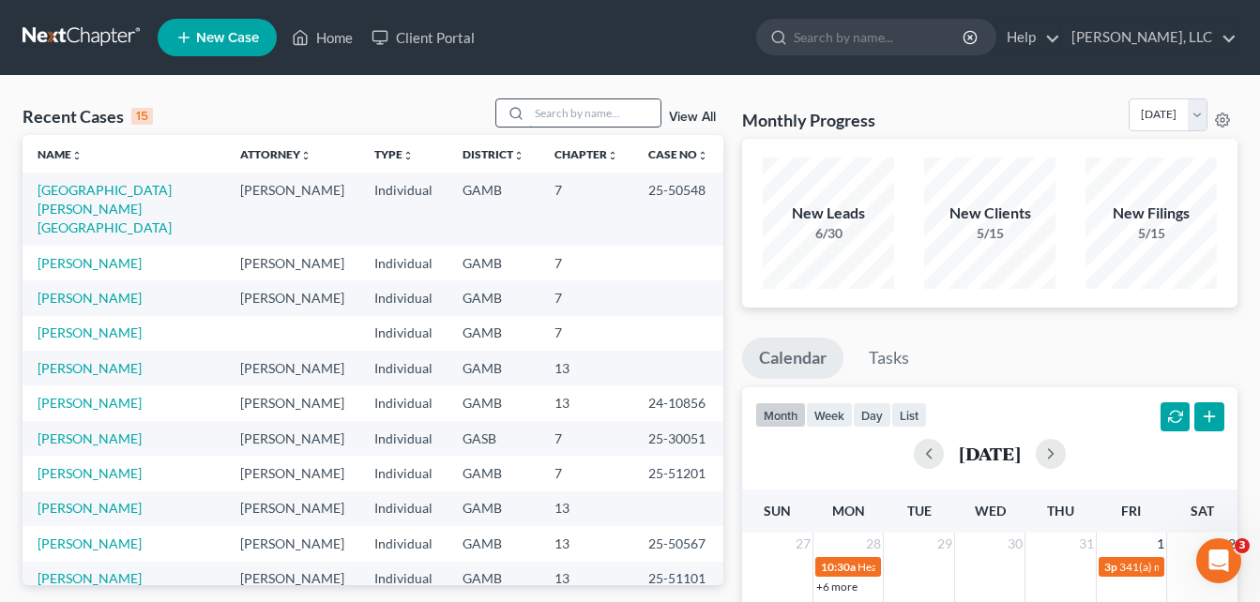
click at [568, 114] on input "search" at bounding box center [594, 112] width 131 height 27
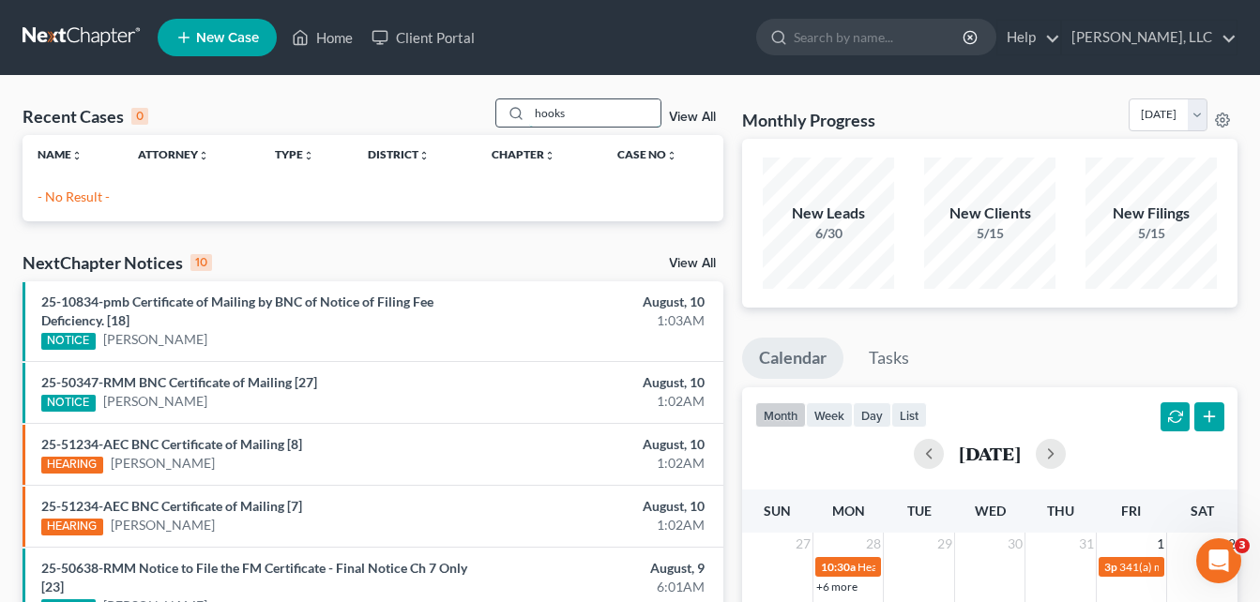
type input "hooks"
click at [250, 50] on link "New Case" at bounding box center [217, 38] width 119 height 38
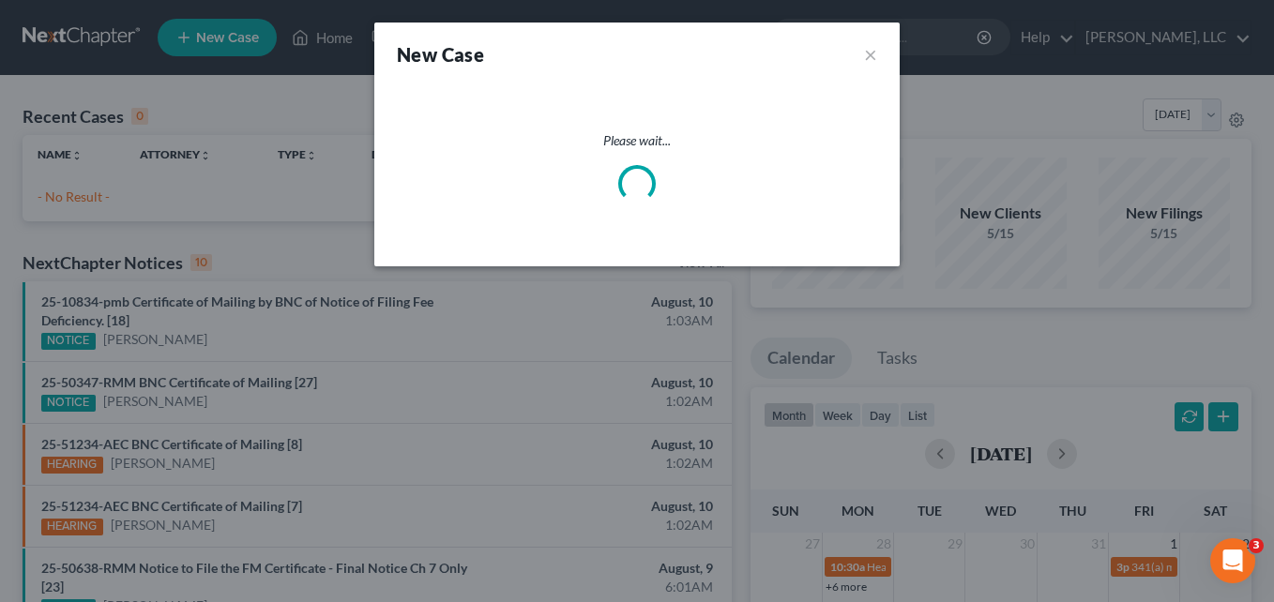
select select "18"
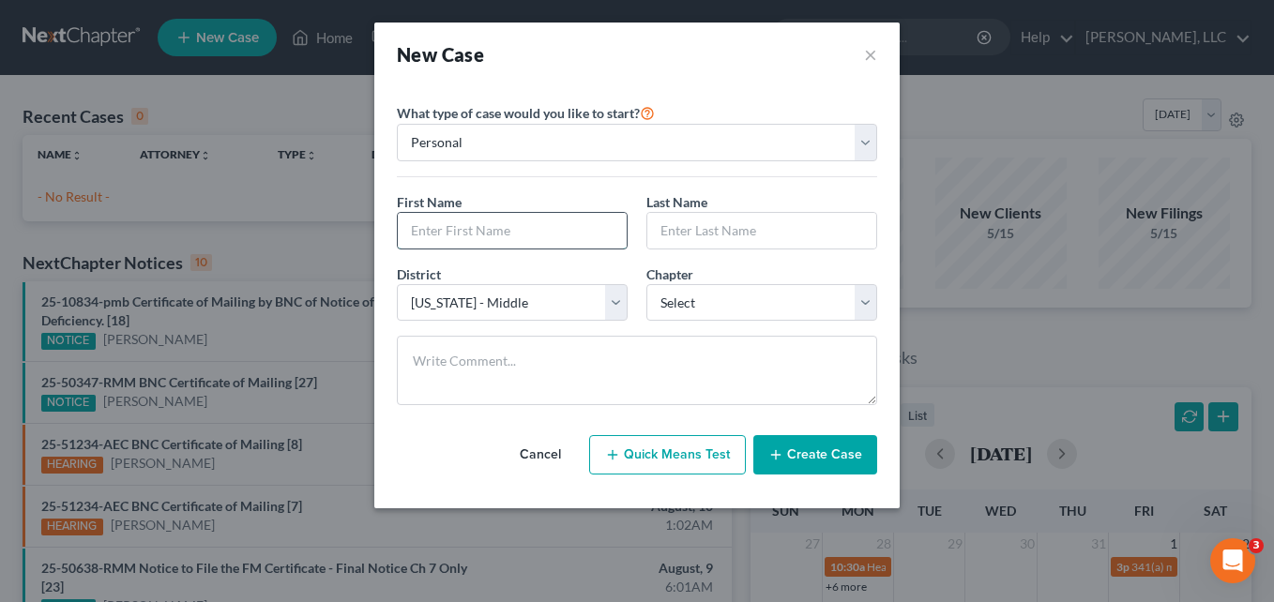
click at [468, 236] on input "text" at bounding box center [512, 231] width 229 height 36
type input "[PERSON_NAME]"
type input "Hooks"
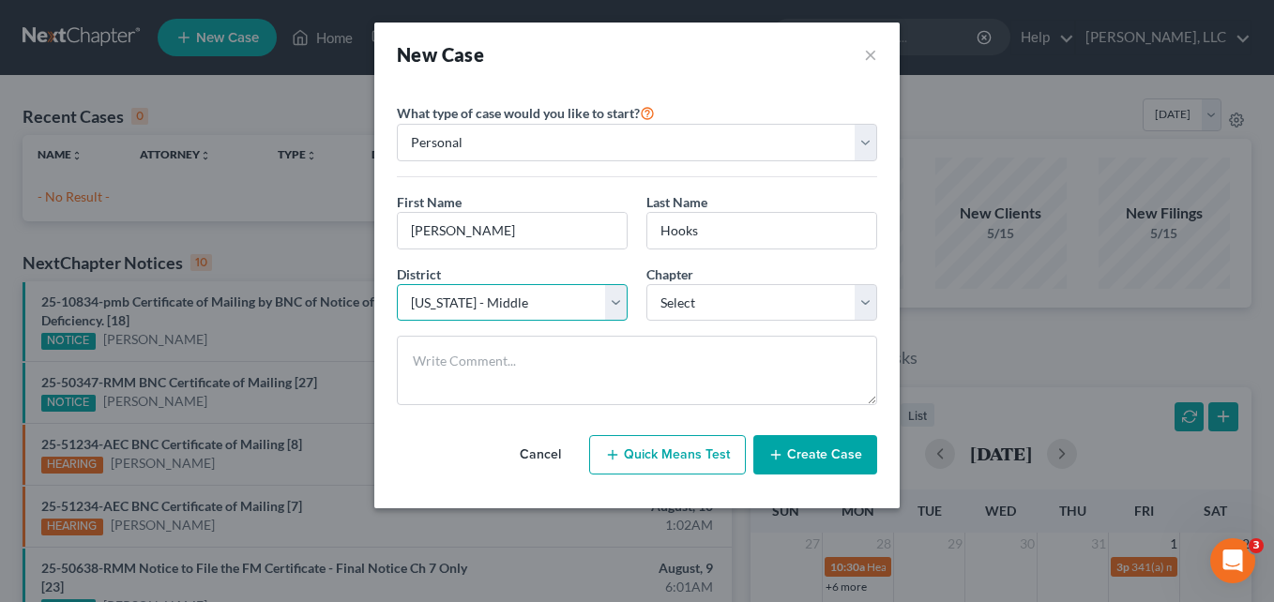
select select "19"
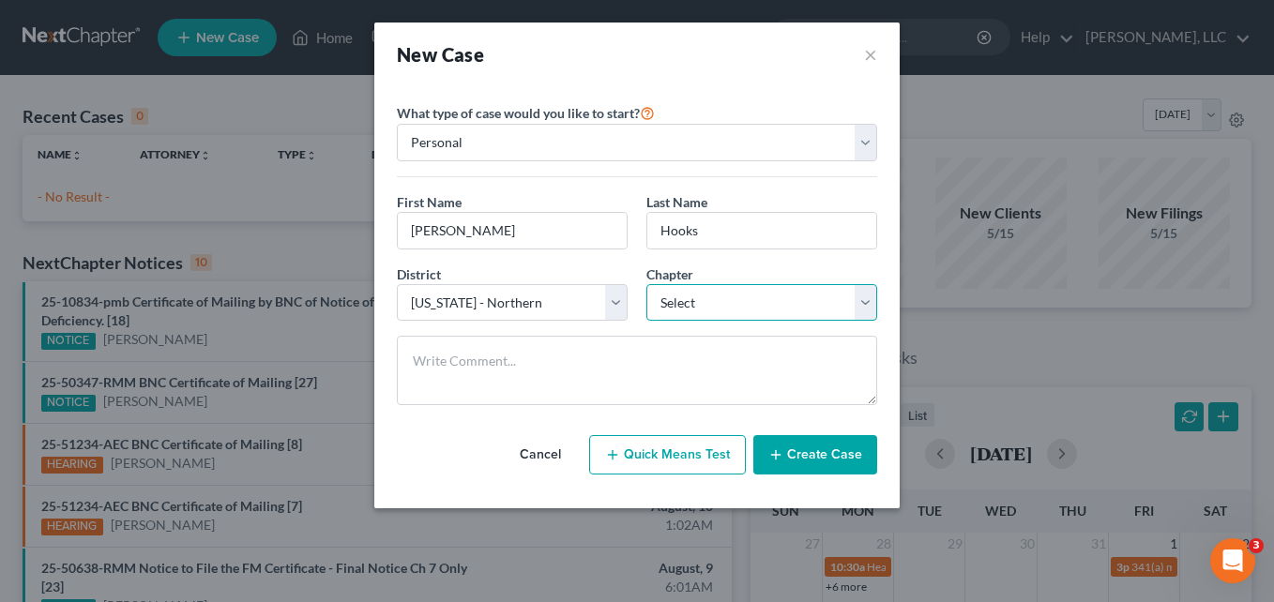
click at [692, 297] on select "Select 7 11 12 13" at bounding box center [761, 303] width 231 height 38
select select "0"
click at [646, 284] on select "Select 7 11 12 13" at bounding box center [761, 303] width 231 height 38
click at [723, 114] on div "What type of case would you like to start? Personal Business" at bounding box center [637, 139] width 480 height 76
click at [834, 462] on button "Create Case" at bounding box center [815, 454] width 124 height 39
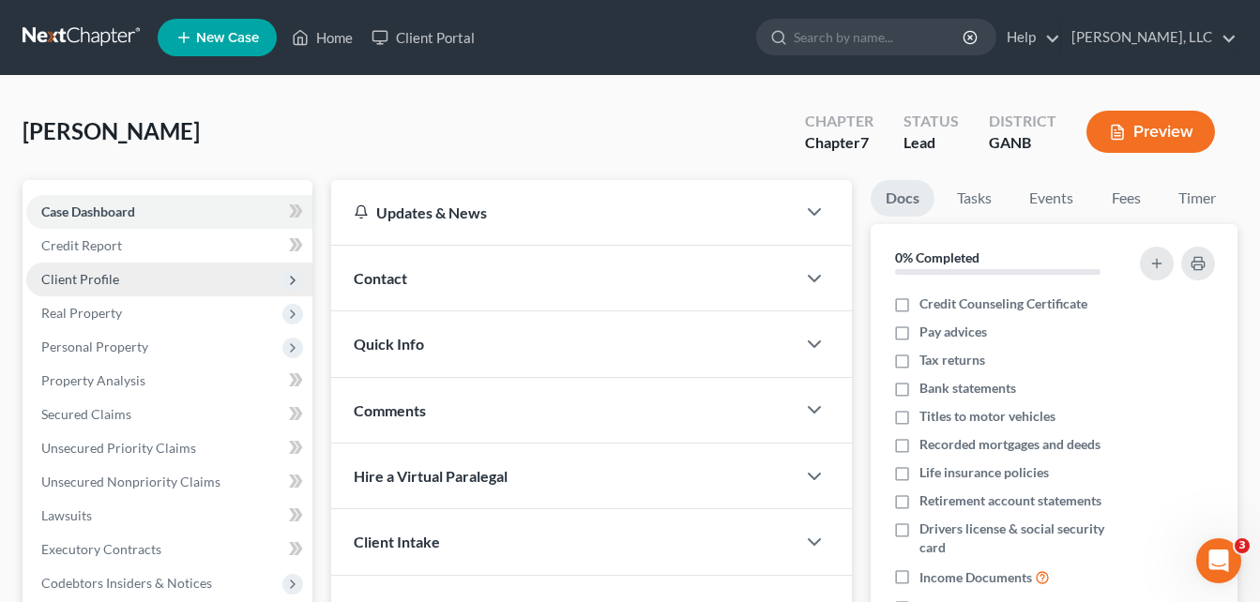
click at [58, 280] on span "Client Profile" at bounding box center [80, 279] width 78 height 16
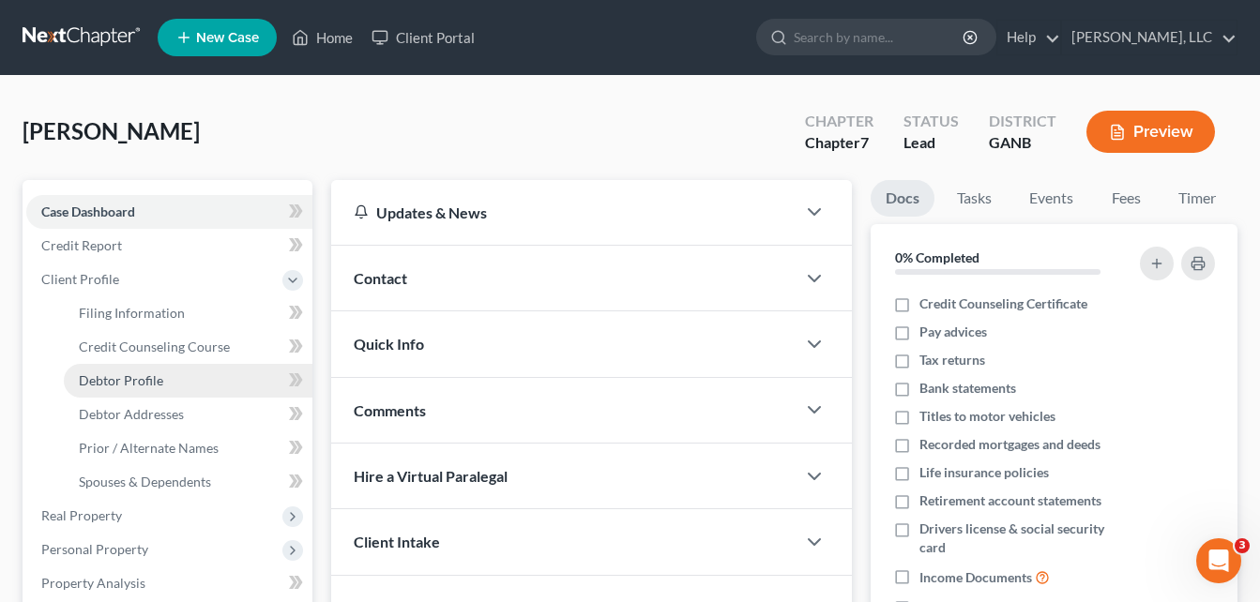
click at [142, 381] on span "Debtor Profile" at bounding box center [121, 380] width 84 height 16
select select "0"
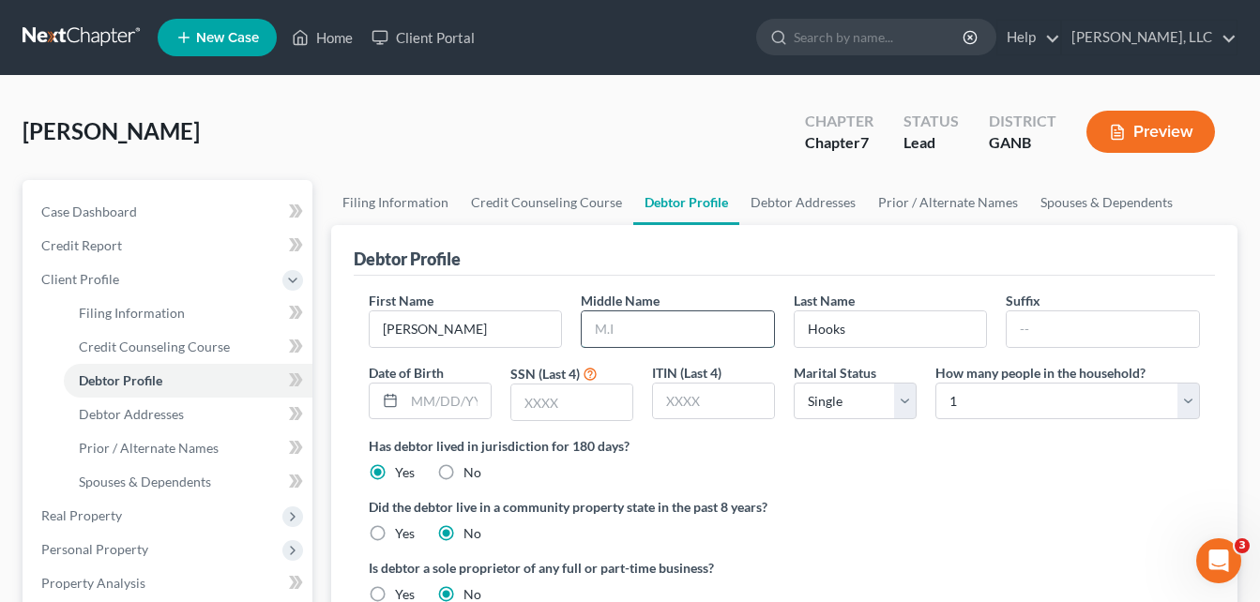
click at [633, 332] on input "text" at bounding box center [678, 329] width 192 height 36
type input "D."
type input "2299"
click at [437, 410] on input "text" at bounding box center [447, 402] width 86 height 36
type input "[DATE]"
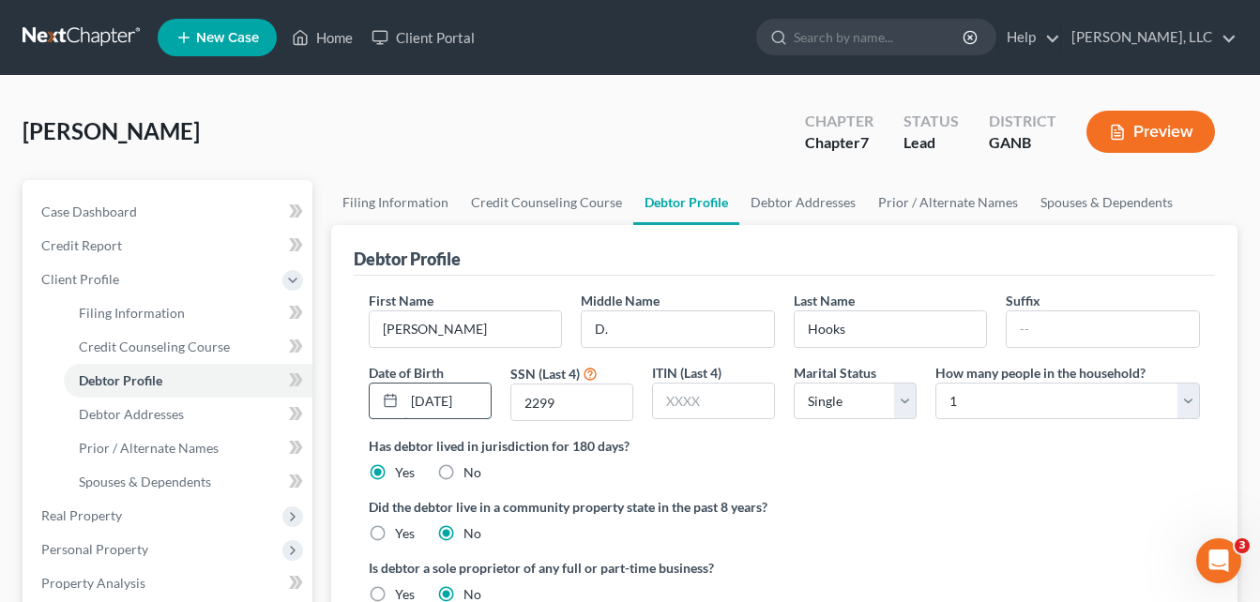
scroll to position [0, 4]
click at [791, 204] on link "Debtor Addresses" at bounding box center [803, 202] width 128 height 45
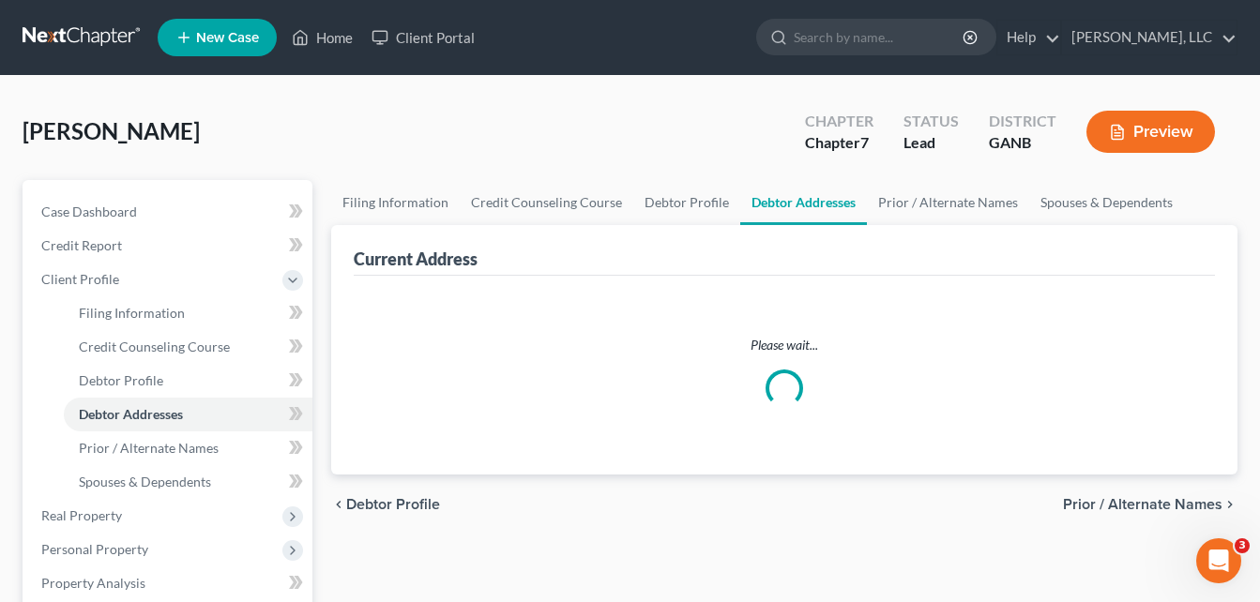
select select "0"
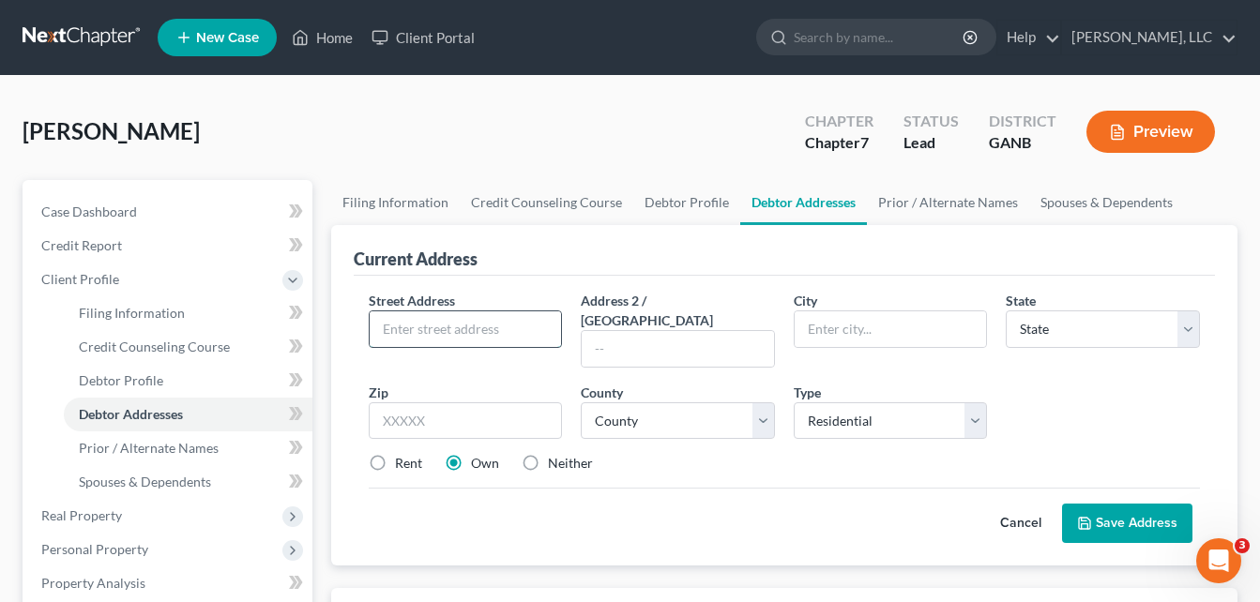
click at [492, 332] on input "text" at bounding box center [466, 329] width 192 height 36
type input "[STREET_ADDRESS][PERSON_NAME]"
type input "30161"
type input "[GEOGRAPHIC_DATA]"
select select "10"
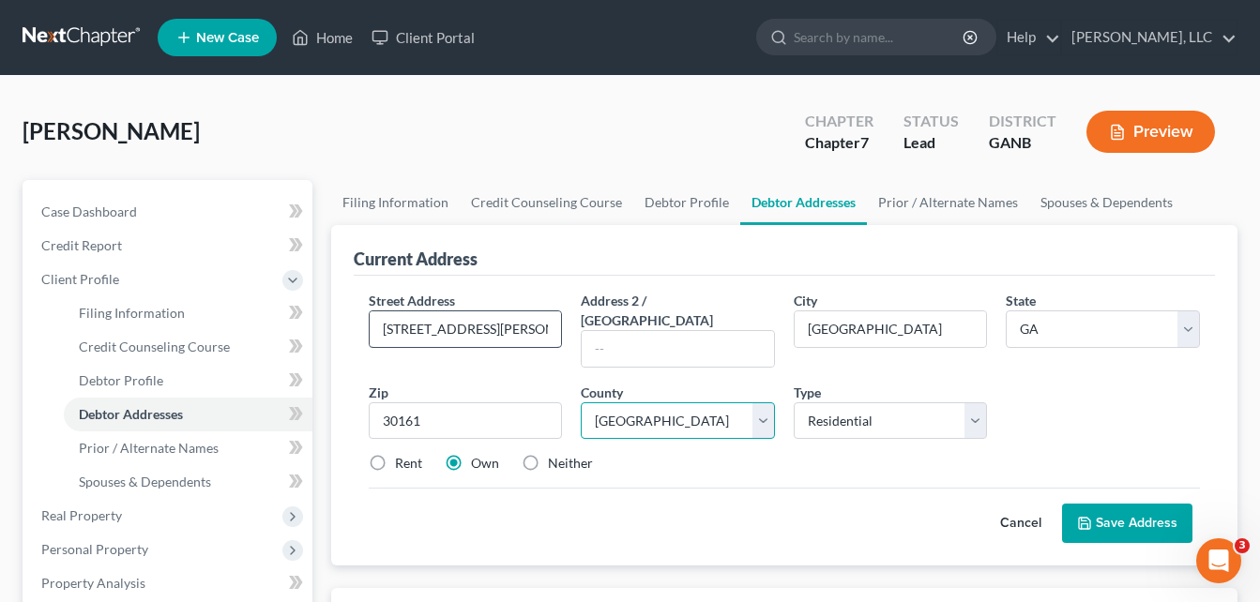
select select "56"
click at [395, 454] on label "Rent" at bounding box center [408, 463] width 27 height 19
click at [402, 454] on input "Rent" at bounding box center [408, 460] width 12 height 12
radio input "true"
click at [1115, 508] on button "Save Address" at bounding box center [1127, 523] width 130 height 39
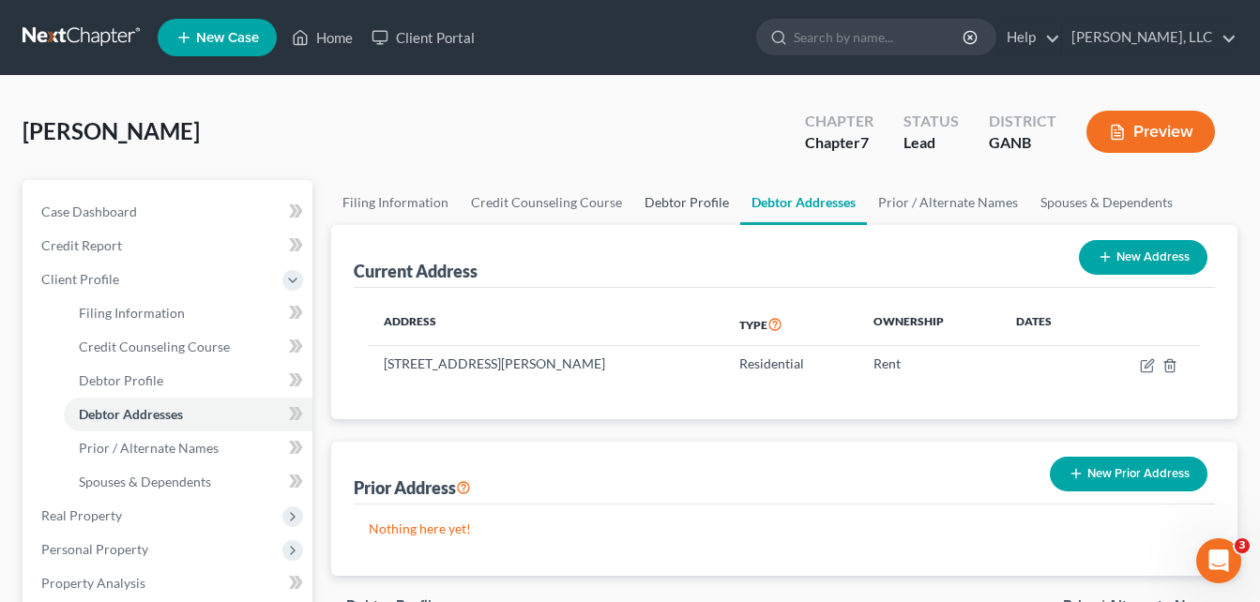
click at [677, 208] on link "Debtor Profile" at bounding box center [686, 202] width 107 height 45
select select "0"
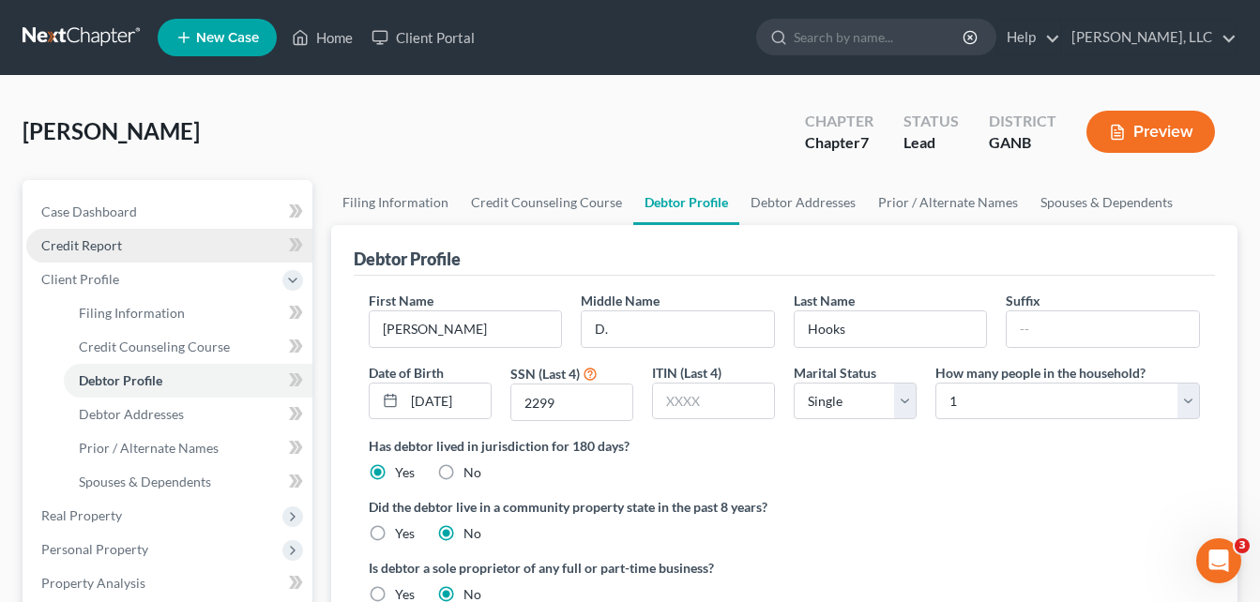
click at [97, 242] on span "Credit Report" at bounding box center [81, 245] width 81 height 16
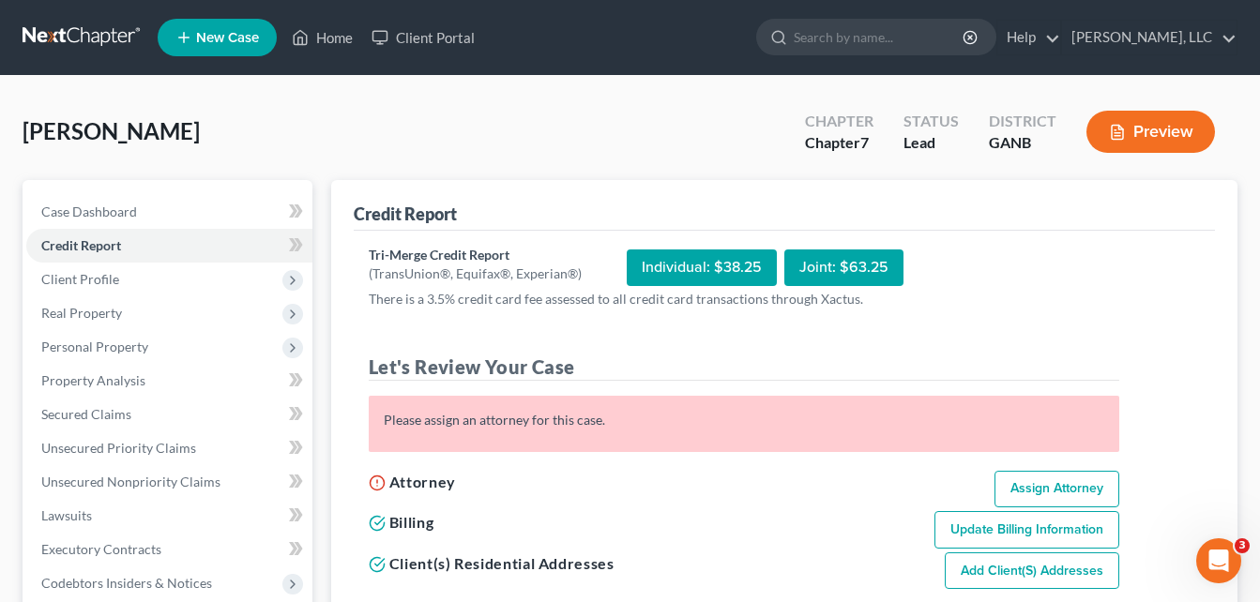
click at [1047, 486] on link "Assign Attorney" at bounding box center [1056, 490] width 125 height 38
select select "1"
select select "0"
select select "19"
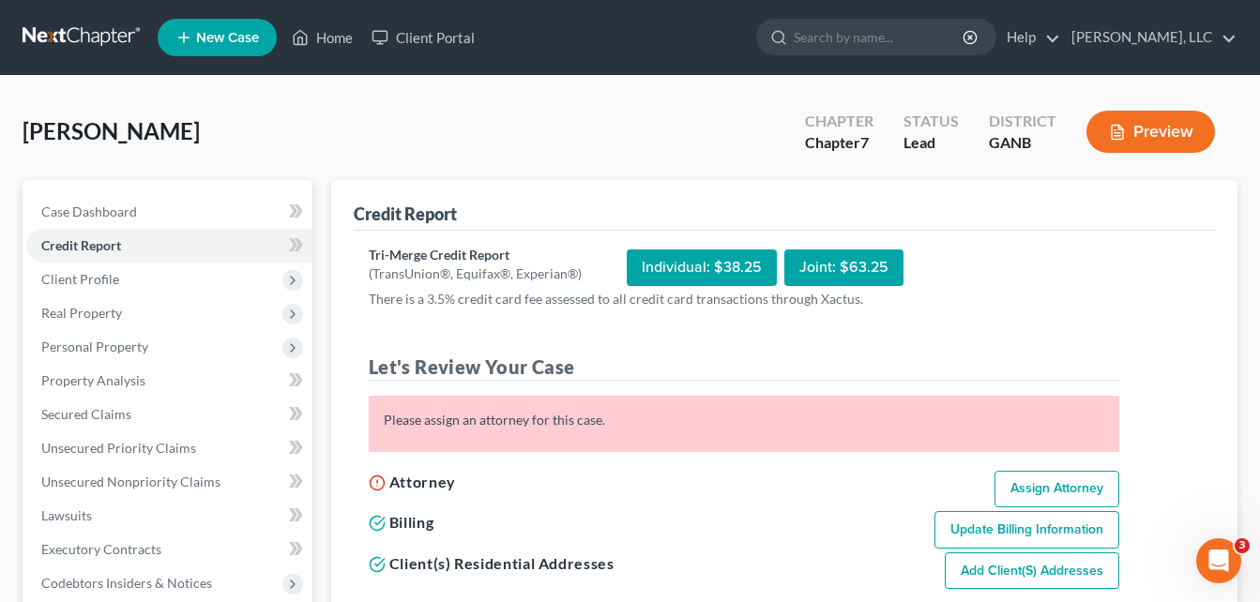
select select "10"
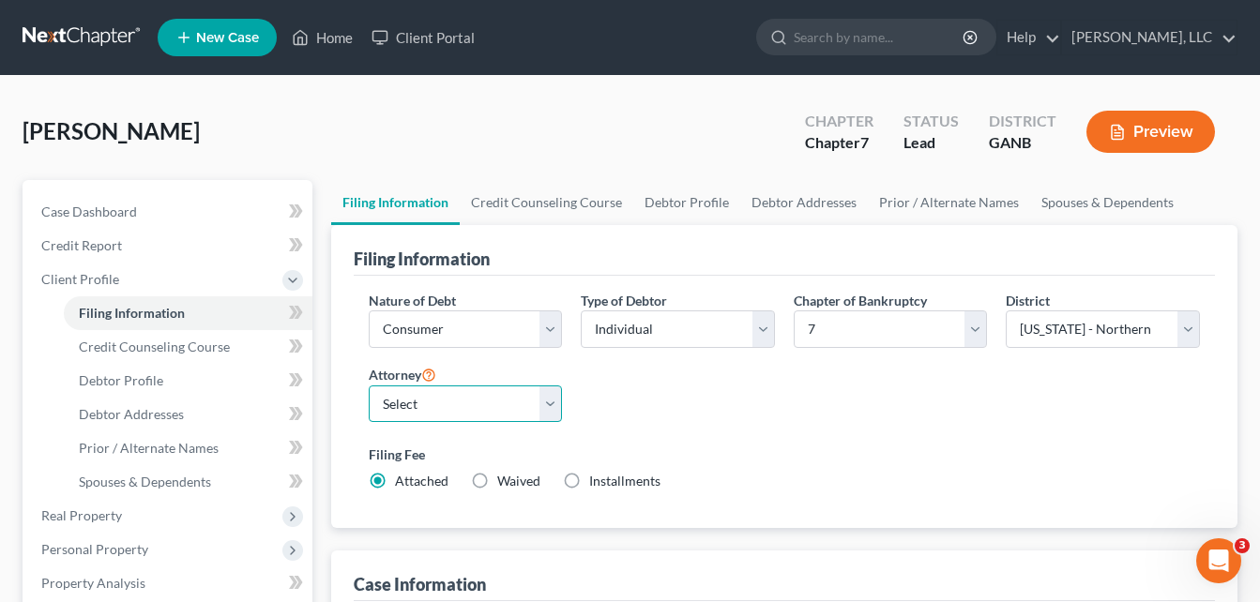
click at [521, 400] on select "Select [PERSON_NAME]" at bounding box center [466, 405] width 194 height 38
select select "0"
click at [369, 386] on select "Select [PERSON_NAME]" at bounding box center [466, 405] width 194 height 38
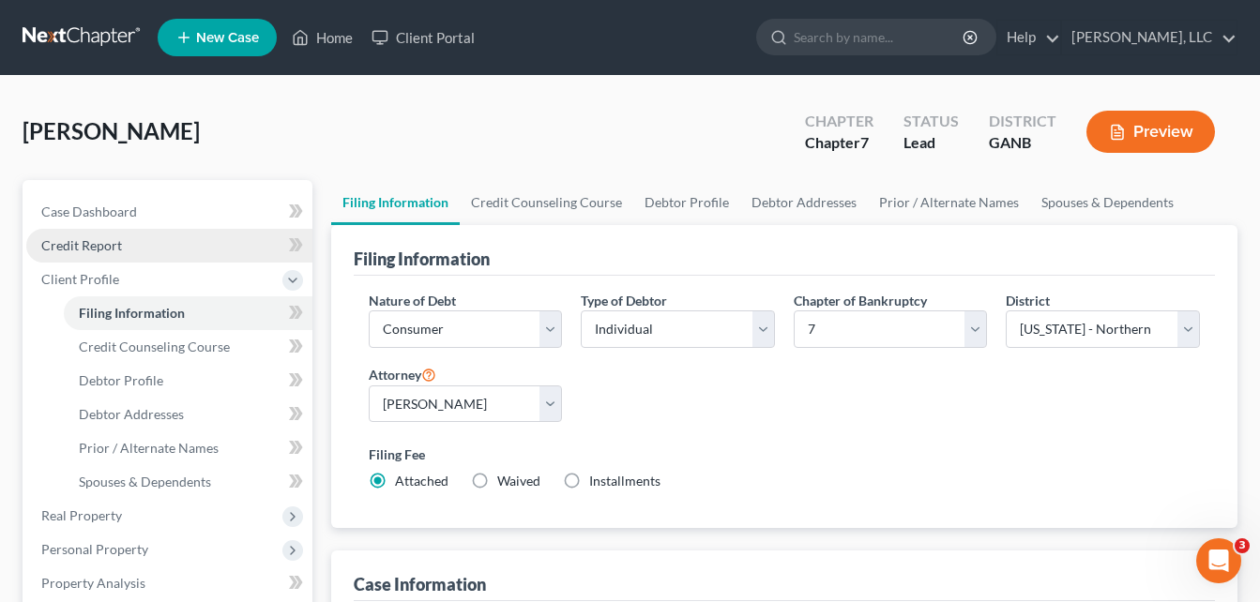
click at [93, 243] on span "Credit Report" at bounding box center [81, 245] width 81 height 16
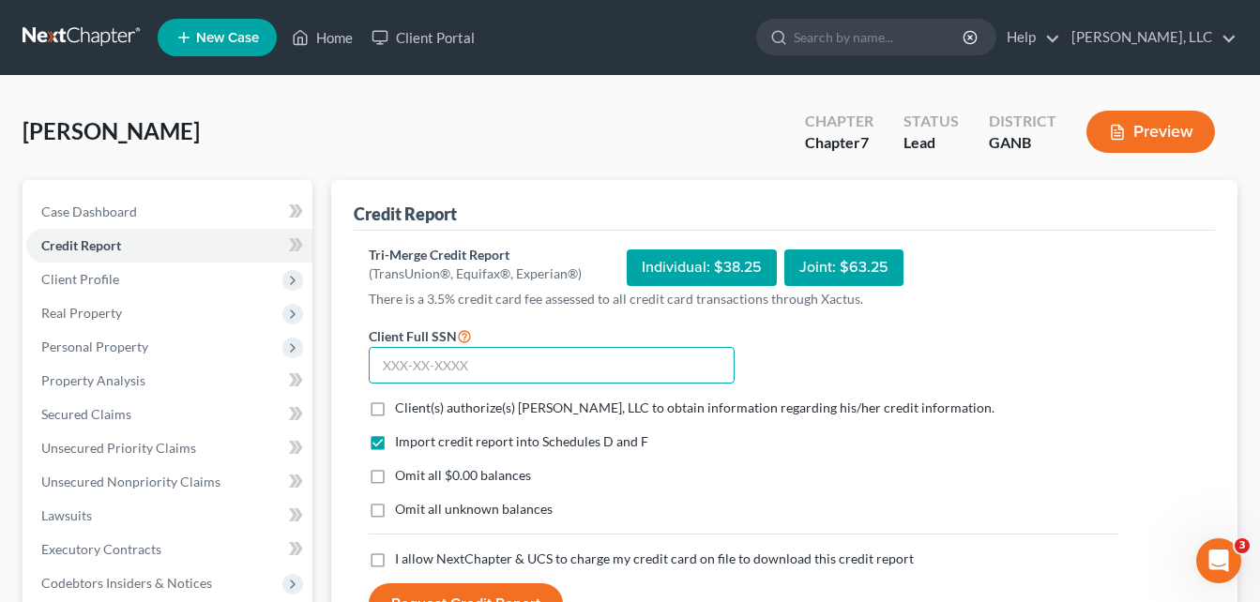
drag, startPoint x: 436, startPoint y: 365, endPoint x: 412, endPoint y: 369, distance: 24.7
click at [412, 369] on input "text" at bounding box center [552, 366] width 366 height 38
type input "256-43-2299"
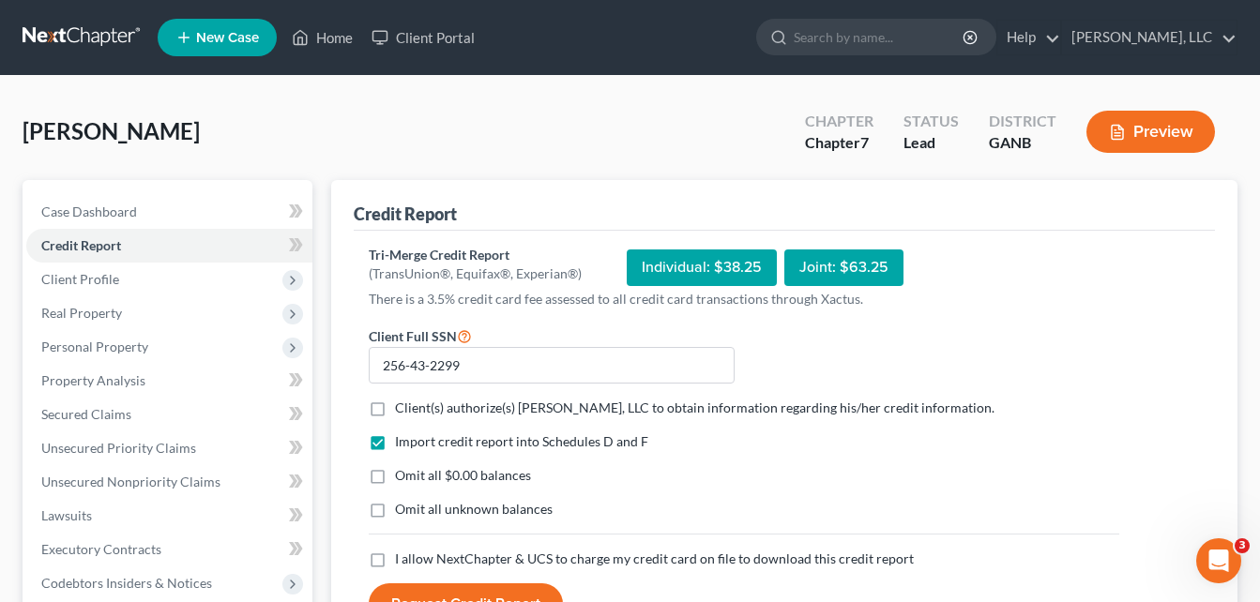
click at [395, 410] on label "Client(s) authorize(s) [PERSON_NAME], LLC to obtain information regarding his/h…" at bounding box center [694, 408] width 599 height 19
click at [402, 410] on input "Client(s) authorize(s) [PERSON_NAME], LLC to obtain information regarding his/h…" at bounding box center [408, 405] width 12 height 12
checkbox input "true"
click at [395, 474] on label "Omit all $0.00 balances" at bounding box center [463, 475] width 136 height 19
click at [402, 474] on input "Omit all $0.00 balances" at bounding box center [408, 472] width 12 height 12
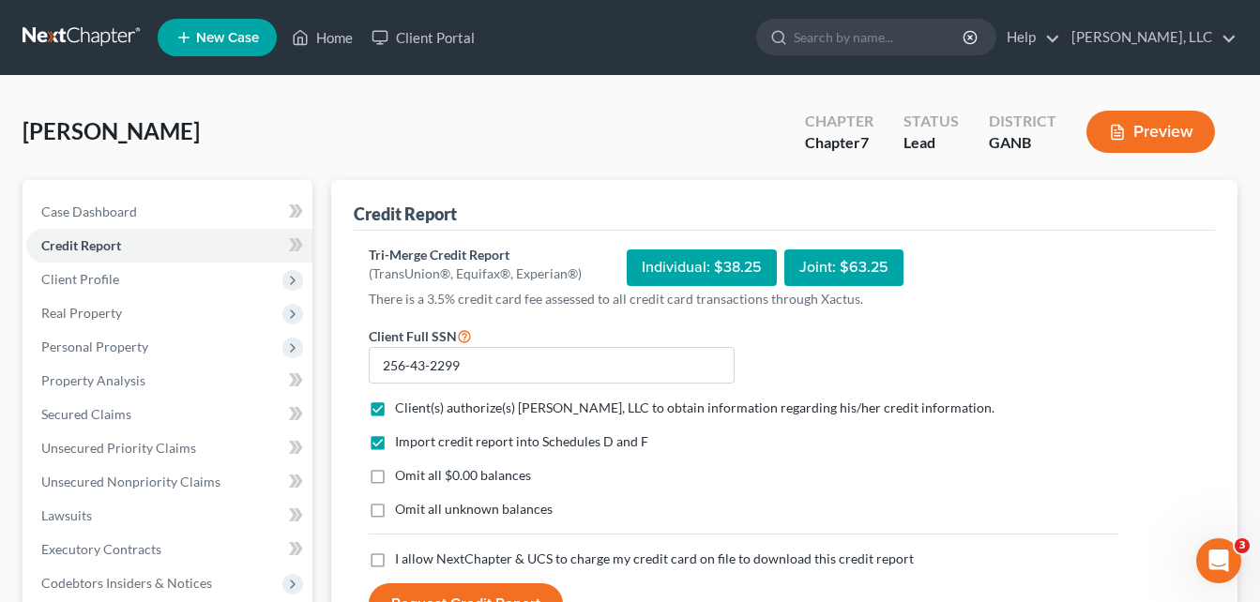
checkbox input "true"
click at [395, 513] on label "Omit all unknown balances" at bounding box center [474, 509] width 158 height 19
click at [402, 512] on input "Omit all unknown balances" at bounding box center [408, 506] width 12 height 12
checkbox input "true"
click at [395, 558] on label "I allow NextChapter & UCS to charge my credit card on file to download this cre…" at bounding box center [654, 559] width 519 height 19
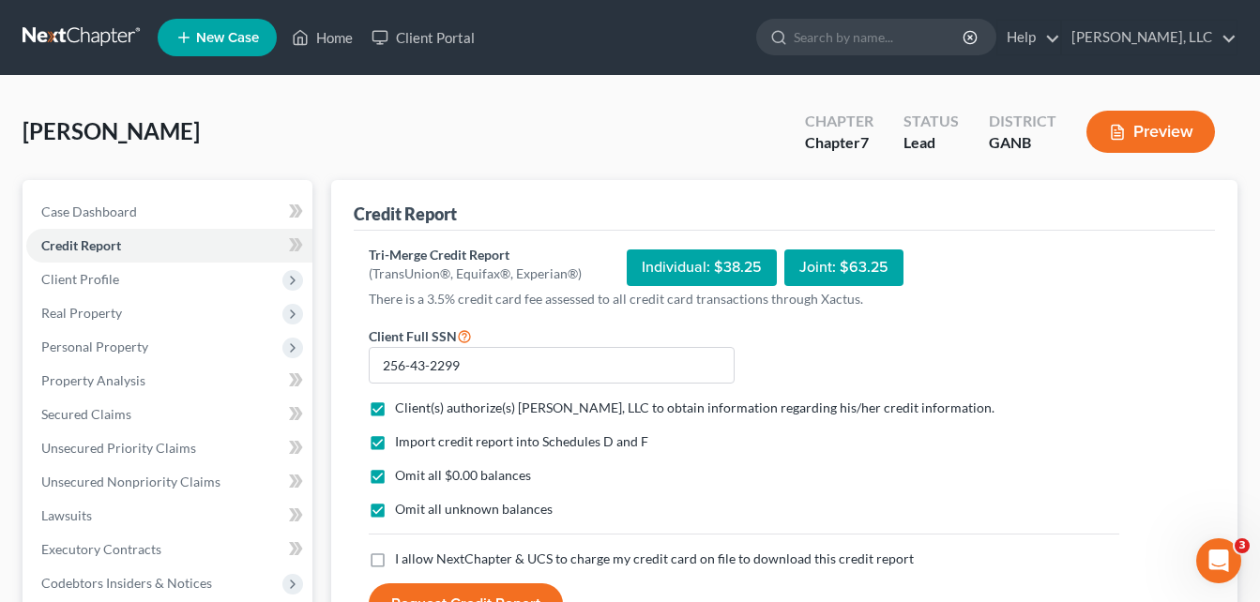
click at [402, 558] on input "I allow NextChapter & UCS to charge my credit card on file to download this cre…" at bounding box center [408, 556] width 12 height 12
checkbox input "true"
click at [337, 154] on div "[PERSON_NAME] Upgraded Chapter Chapter 7 Status Lead District GANB Preview" at bounding box center [630, 139] width 1215 height 82
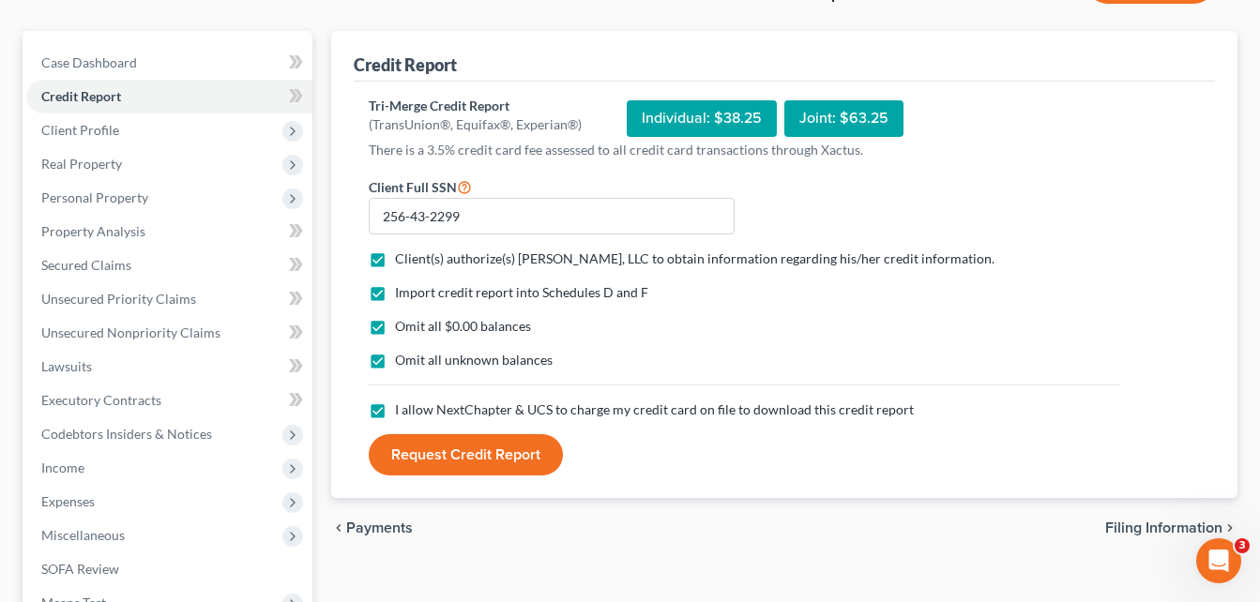
scroll to position [150, 0]
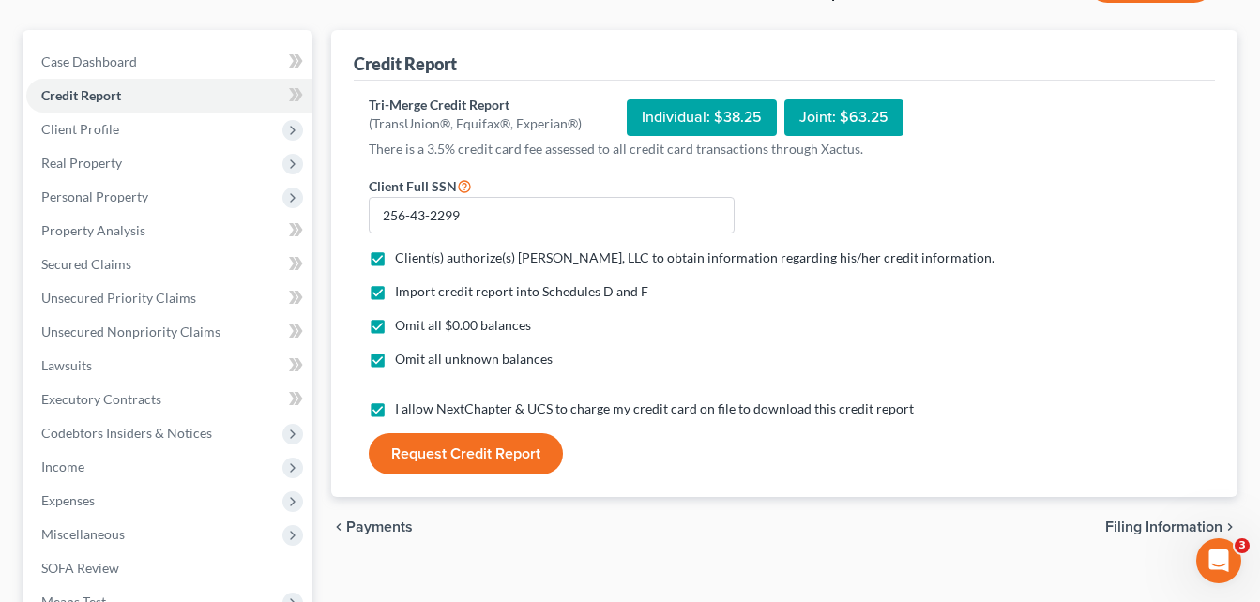
click at [513, 497] on div "Tri-Merge Credit Report (TransUnion®, Equifax®, Experian®) Individual: $38.25 J…" at bounding box center [784, 289] width 861 height 417
click at [488, 459] on button "Request Credit Report" at bounding box center [466, 453] width 194 height 41
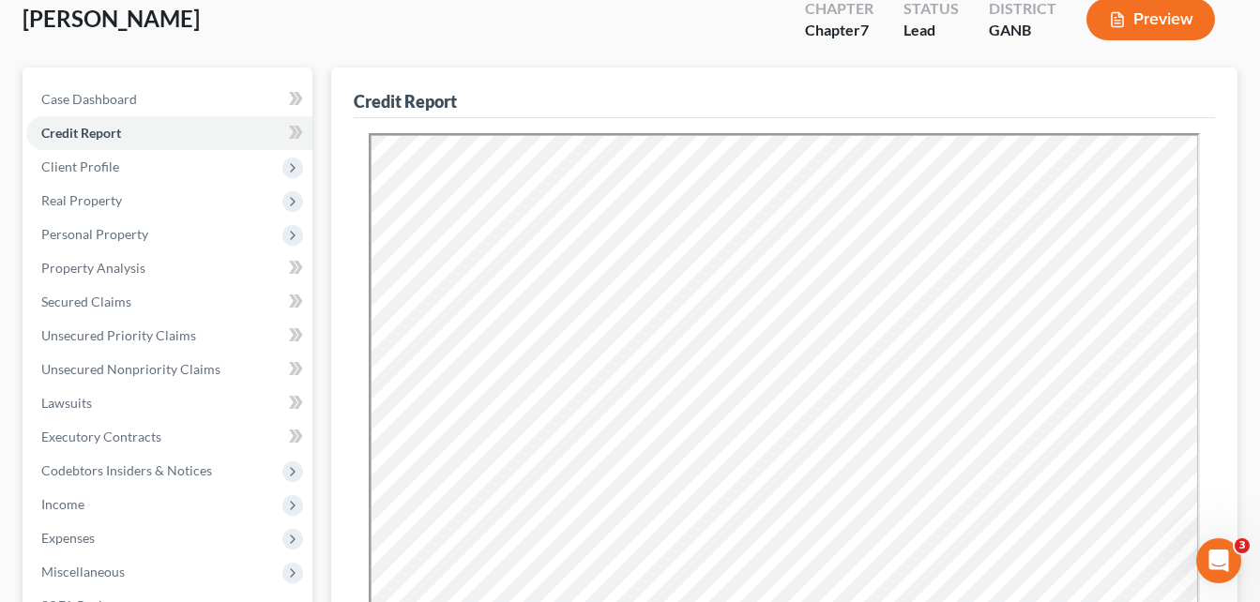
scroll to position [0, 0]
click at [112, 300] on span "Secured Claims" at bounding box center [86, 302] width 90 height 16
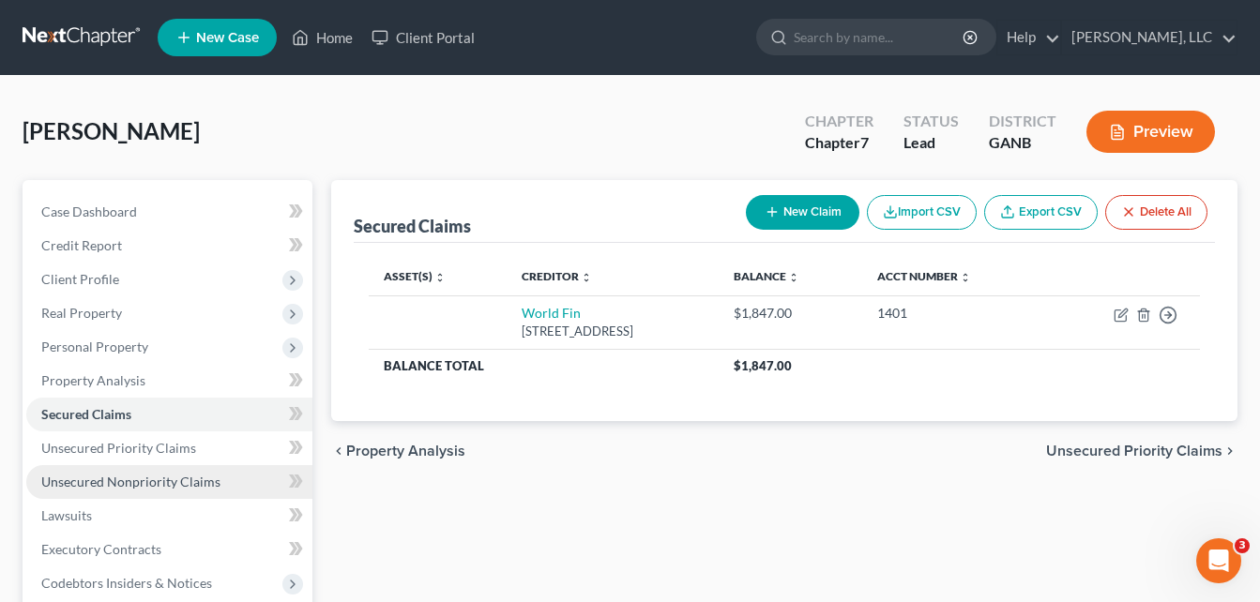
click at [150, 480] on span "Unsecured Nonpriority Claims" at bounding box center [130, 482] width 179 height 16
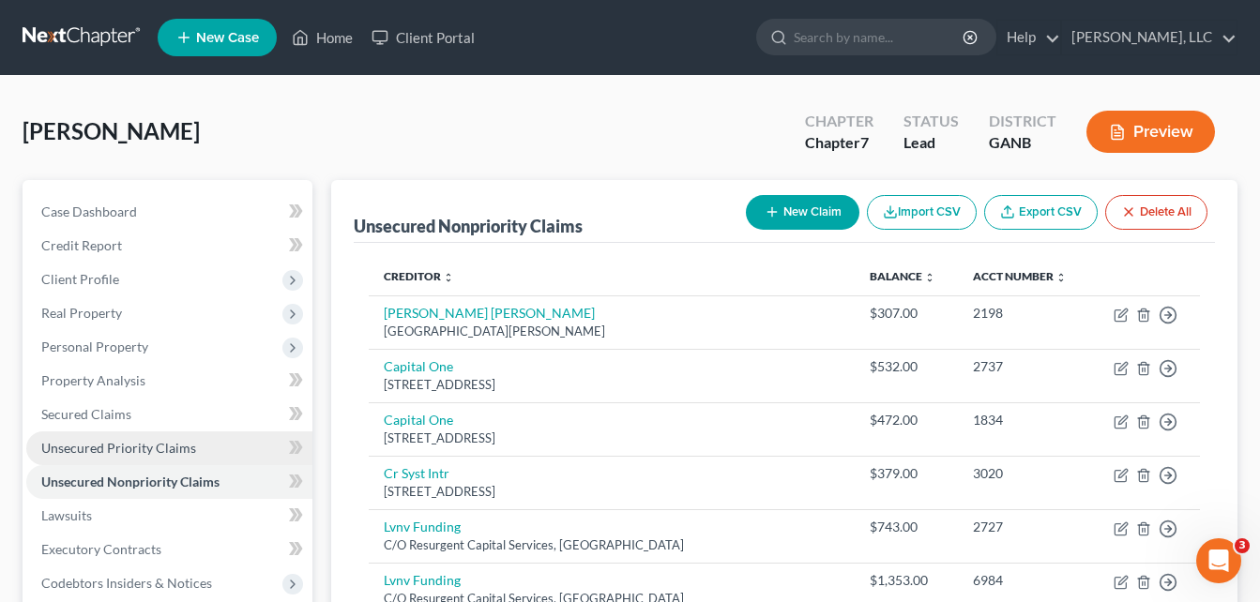
click at [133, 454] on span "Unsecured Priority Claims" at bounding box center [118, 448] width 155 height 16
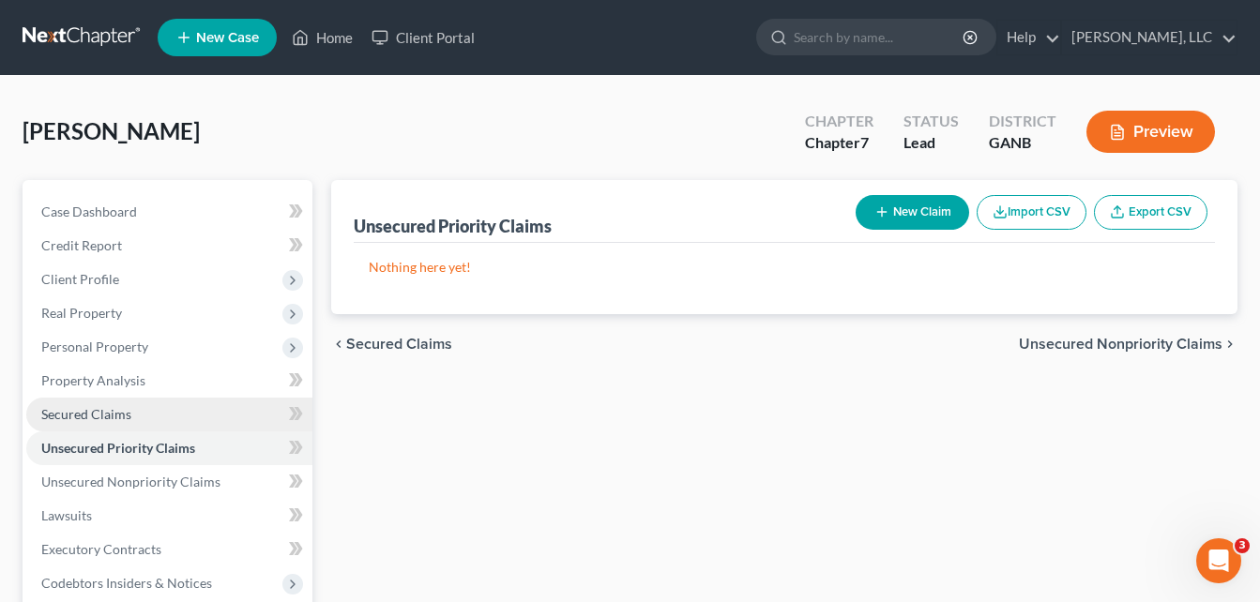
click at [90, 406] on span "Secured Claims" at bounding box center [86, 414] width 90 height 16
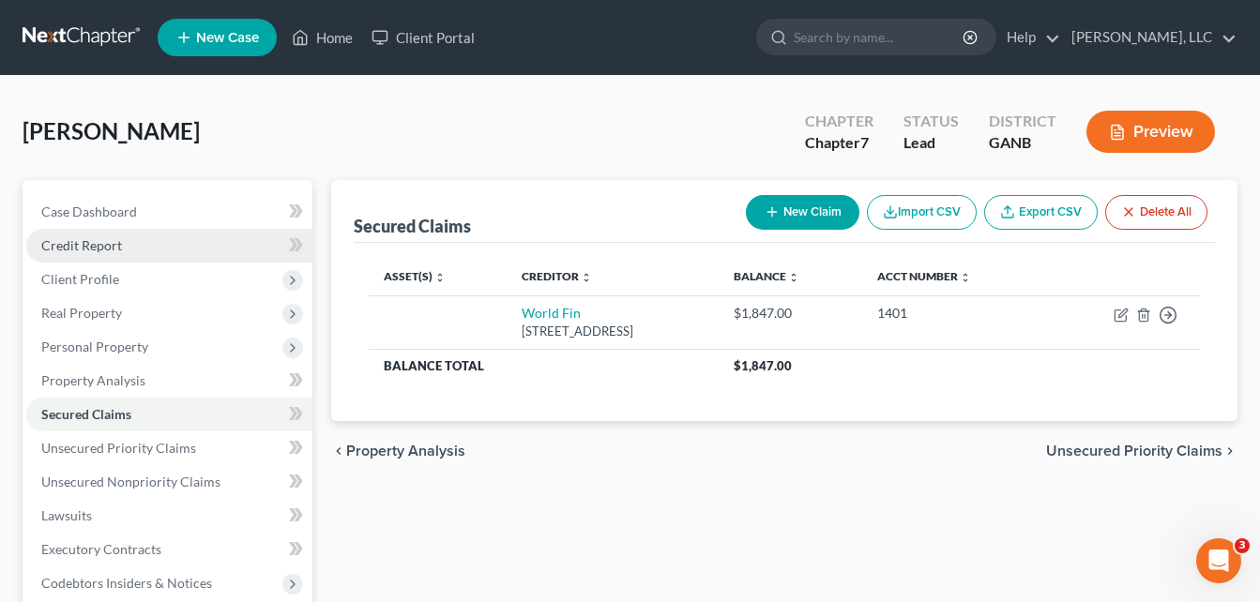
click at [88, 249] on span "Credit Report" at bounding box center [81, 245] width 81 height 16
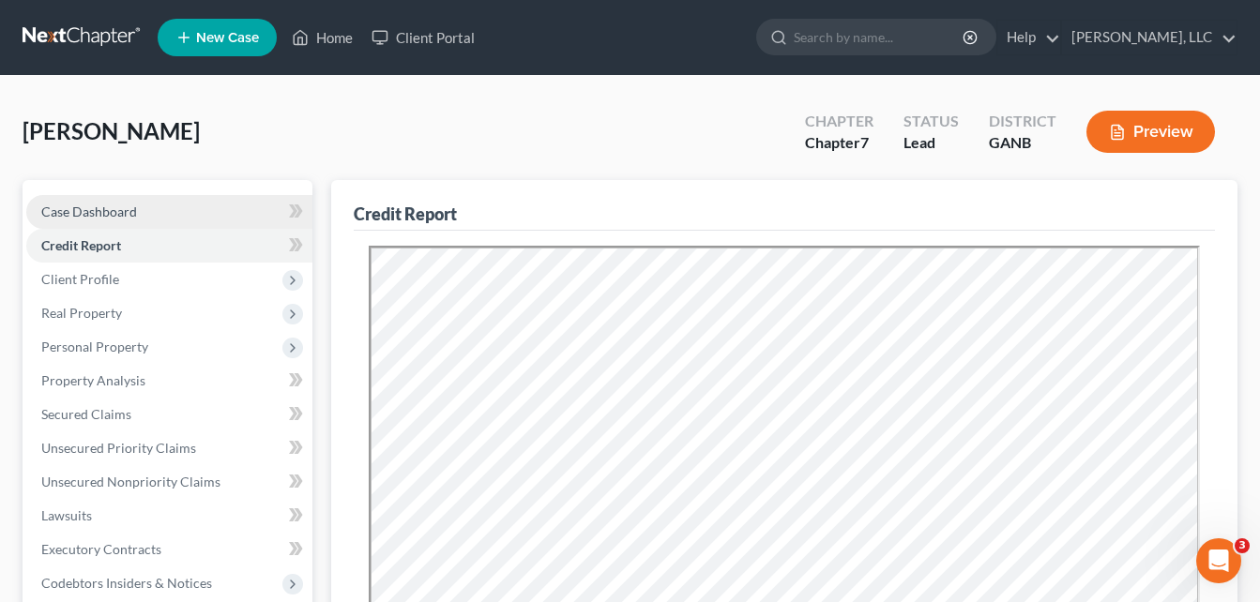
click at [114, 219] on span "Case Dashboard" at bounding box center [89, 212] width 96 height 16
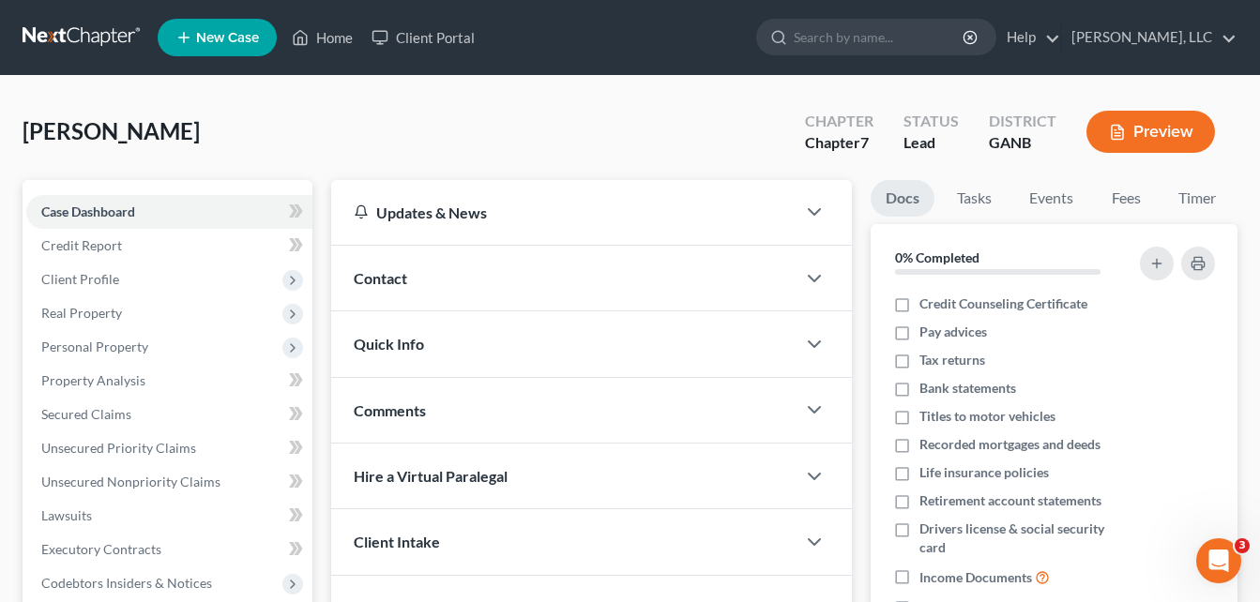
click at [397, 280] on span "Contact" at bounding box center [380, 278] width 53 height 18
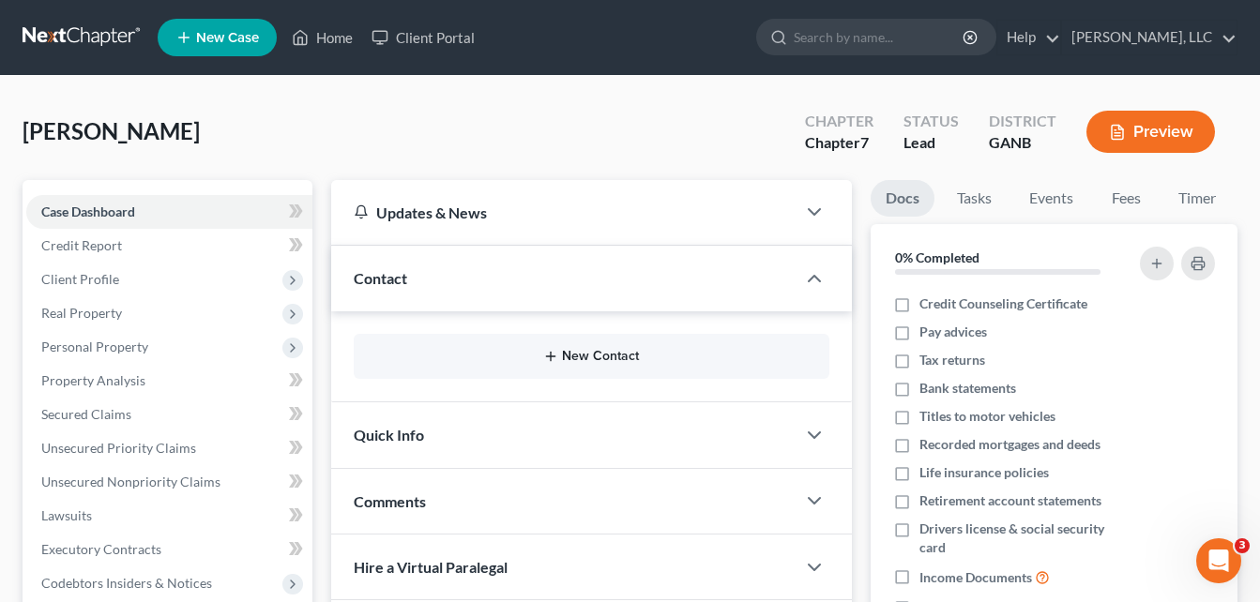
click at [597, 359] on button "New Contact" at bounding box center [592, 356] width 446 height 15
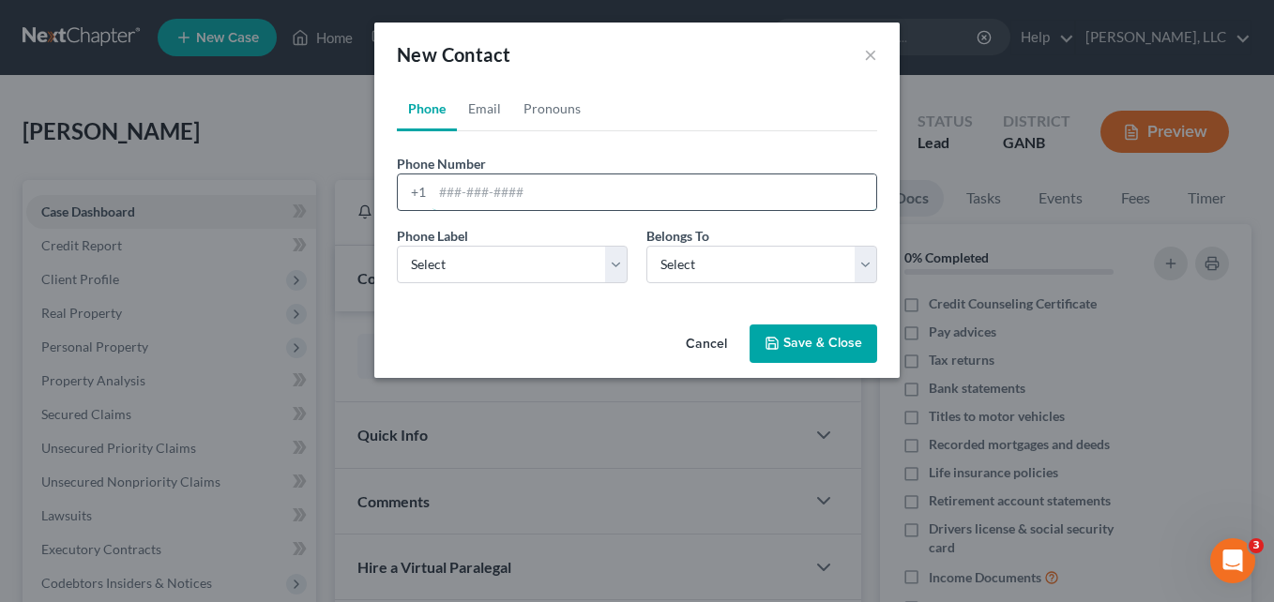
click at [543, 189] on input "tel" at bounding box center [654, 192] width 444 height 36
type input "4783210300"
click at [504, 261] on select "Select Mobile Home Work Other" at bounding box center [512, 265] width 231 height 38
select select "0"
click at [397, 246] on select "Select Mobile Home Work Other" at bounding box center [512, 265] width 231 height 38
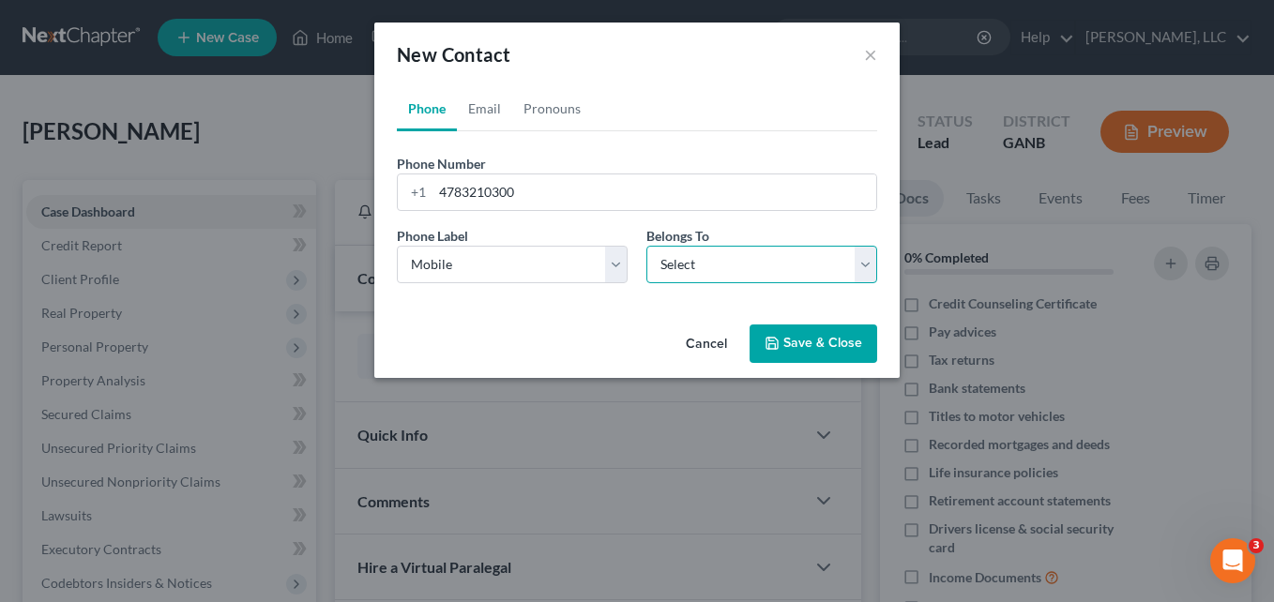
drag, startPoint x: 697, startPoint y: 272, endPoint x: 688, endPoint y: 285, distance: 16.1
click at [697, 272] on select "Select Client Other" at bounding box center [761, 265] width 231 height 38
select select "0"
click at [646, 246] on select "Select Client Other" at bounding box center [761, 265] width 231 height 38
click at [491, 117] on link "Email" at bounding box center [484, 108] width 55 height 45
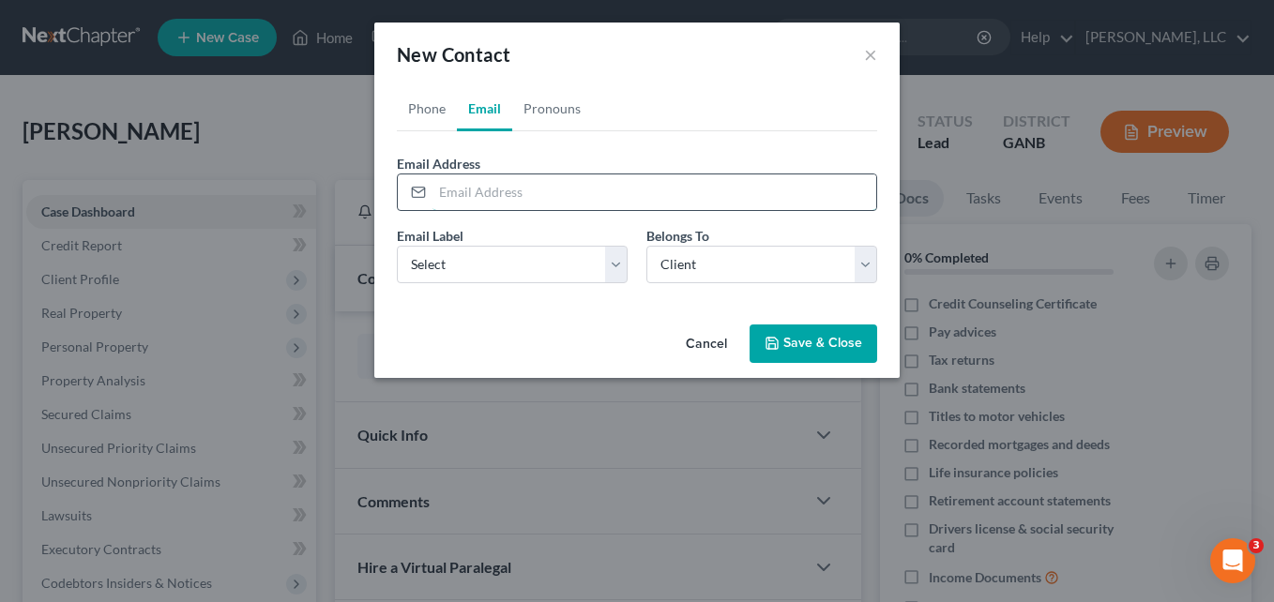
click at [509, 192] on input "email" at bounding box center [654, 192] width 444 height 36
type input "M"
type input "[EMAIL_ADDRESS][DOMAIN_NAME]"
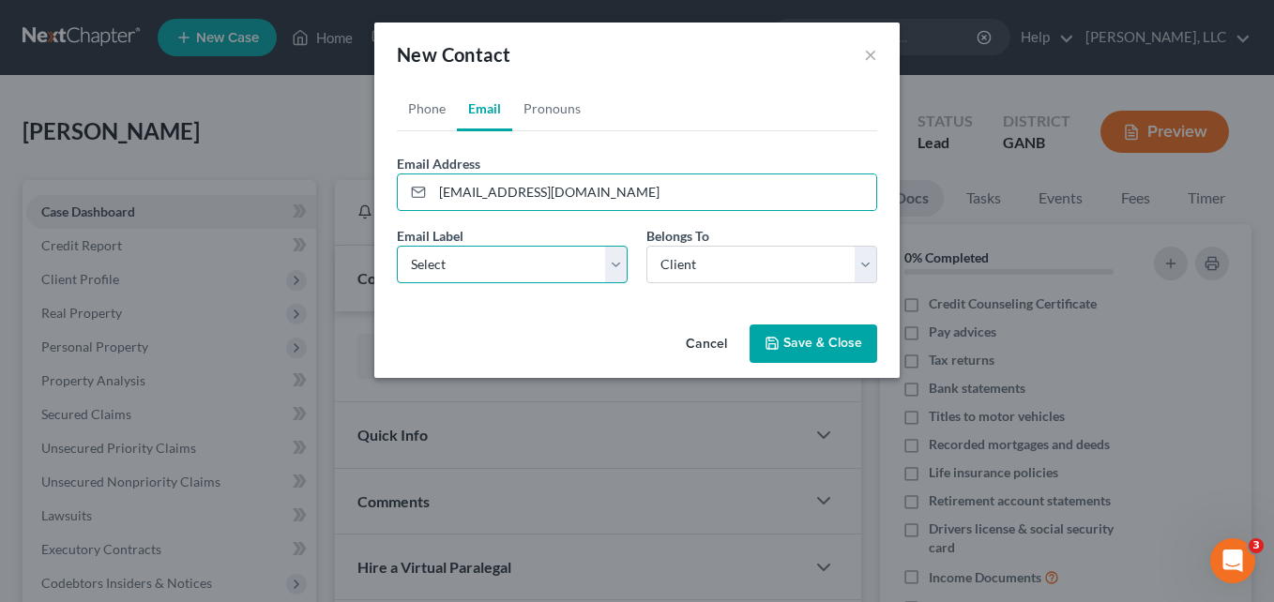
click at [509, 250] on select "Select Home Work Other" at bounding box center [512, 265] width 231 height 38
select select "0"
click at [397, 246] on select "Select Home Work Other" at bounding box center [512, 265] width 231 height 38
click at [558, 114] on link "Pronouns" at bounding box center [552, 108] width 80 height 45
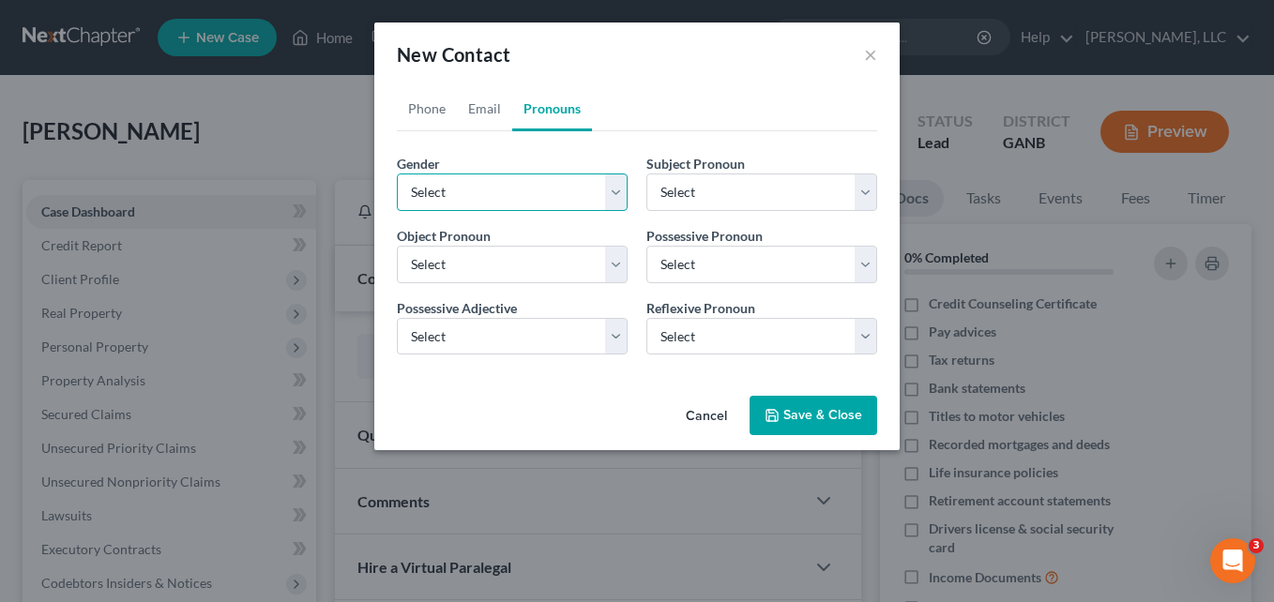
drag, startPoint x: 471, startPoint y: 199, endPoint x: 466, endPoint y: 210, distance: 12.2
click at [471, 199] on select "Select [DEMOGRAPHIC_DATA] [DEMOGRAPHIC_DATA] [DEMOGRAPHIC_DATA] More Than One P…" at bounding box center [512, 193] width 231 height 38
select select "1"
click at [397, 174] on select "Select [DEMOGRAPHIC_DATA] [DEMOGRAPHIC_DATA] [DEMOGRAPHIC_DATA] More Than One P…" at bounding box center [512, 193] width 231 height 38
select select "1"
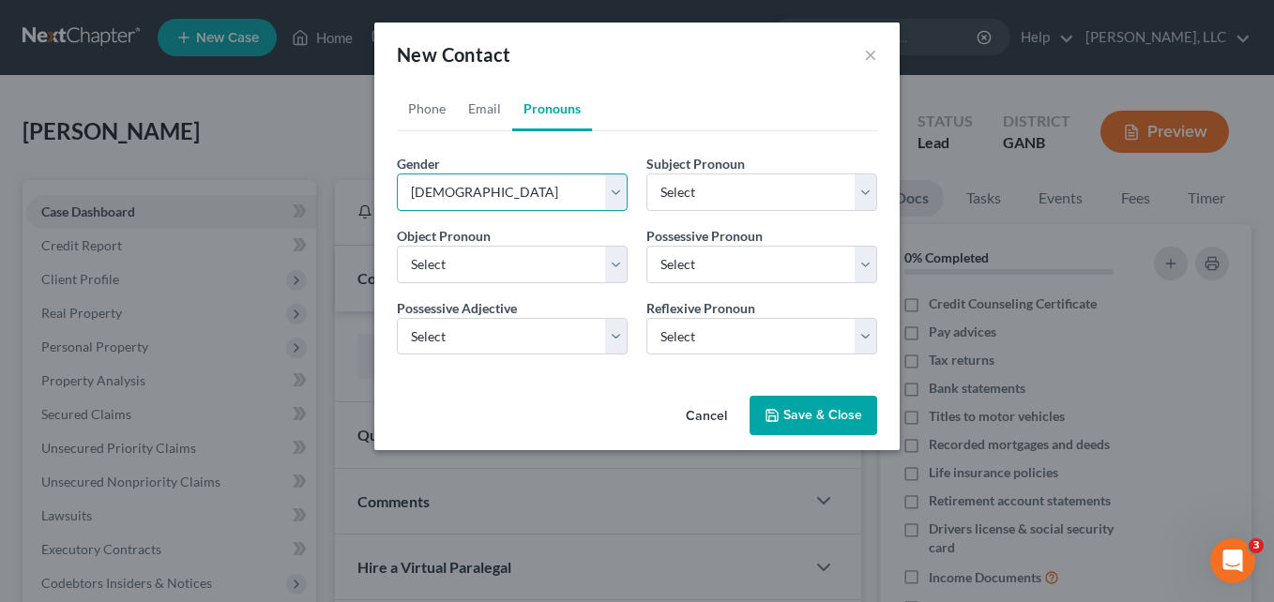
select select "1"
click at [820, 405] on button "Save & Close" at bounding box center [814, 415] width 128 height 39
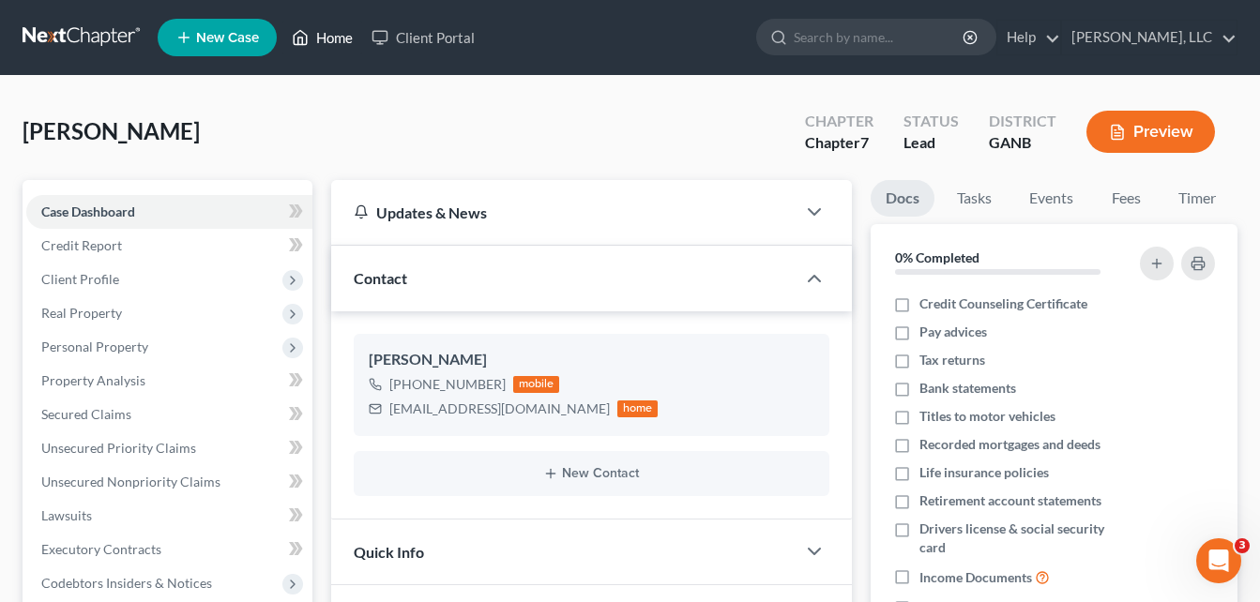
click at [341, 43] on link "Home" at bounding box center [322, 38] width 80 height 34
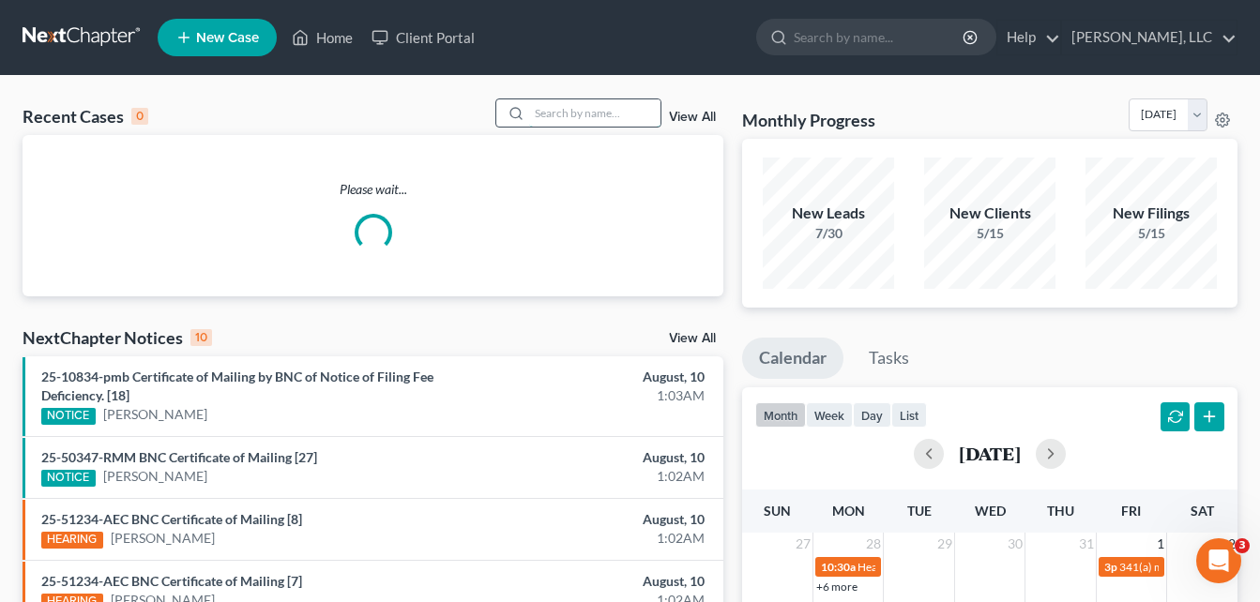
click at [549, 114] on input "search" at bounding box center [594, 112] width 131 height 27
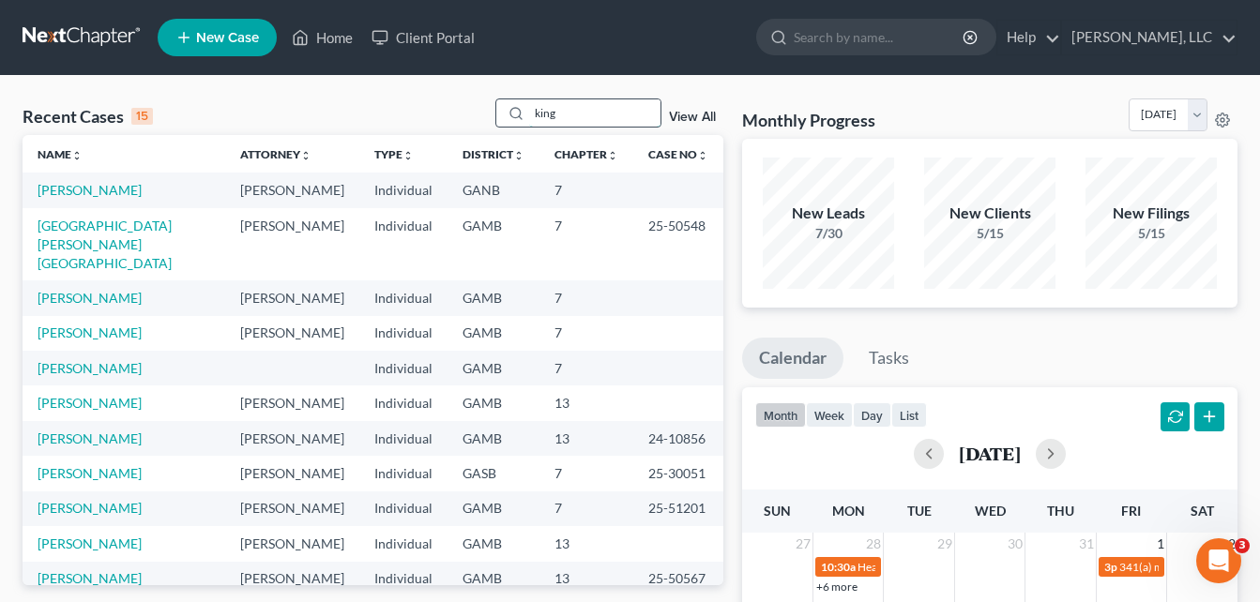
type input "king"
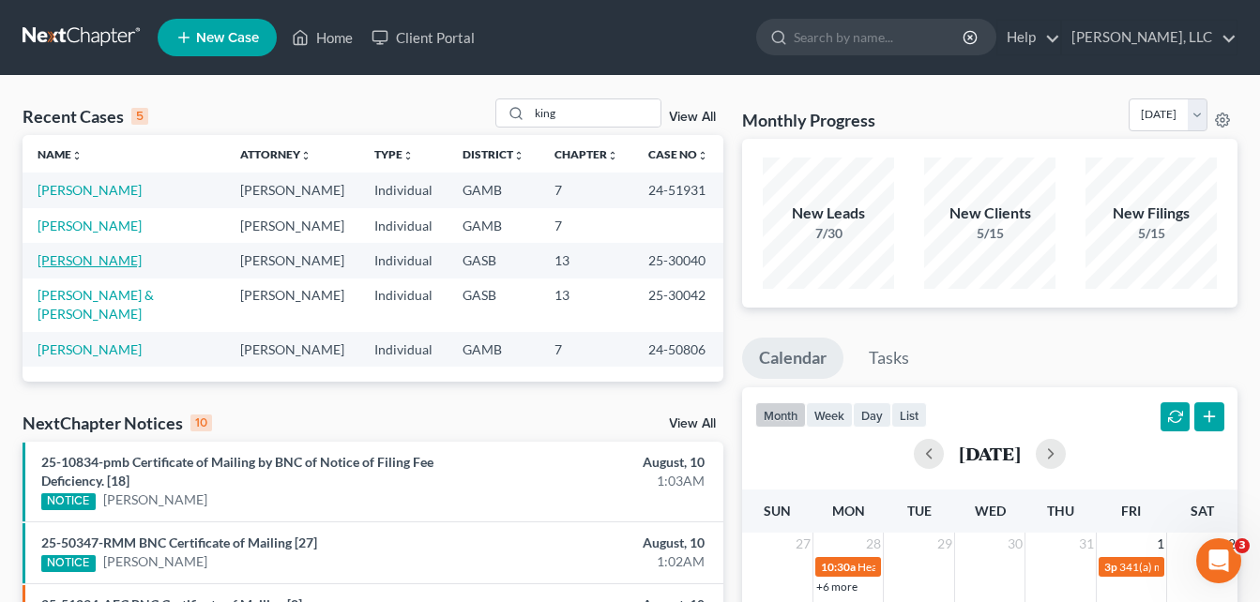
click at [81, 263] on link "[PERSON_NAME]" at bounding box center [90, 260] width 104 height 16
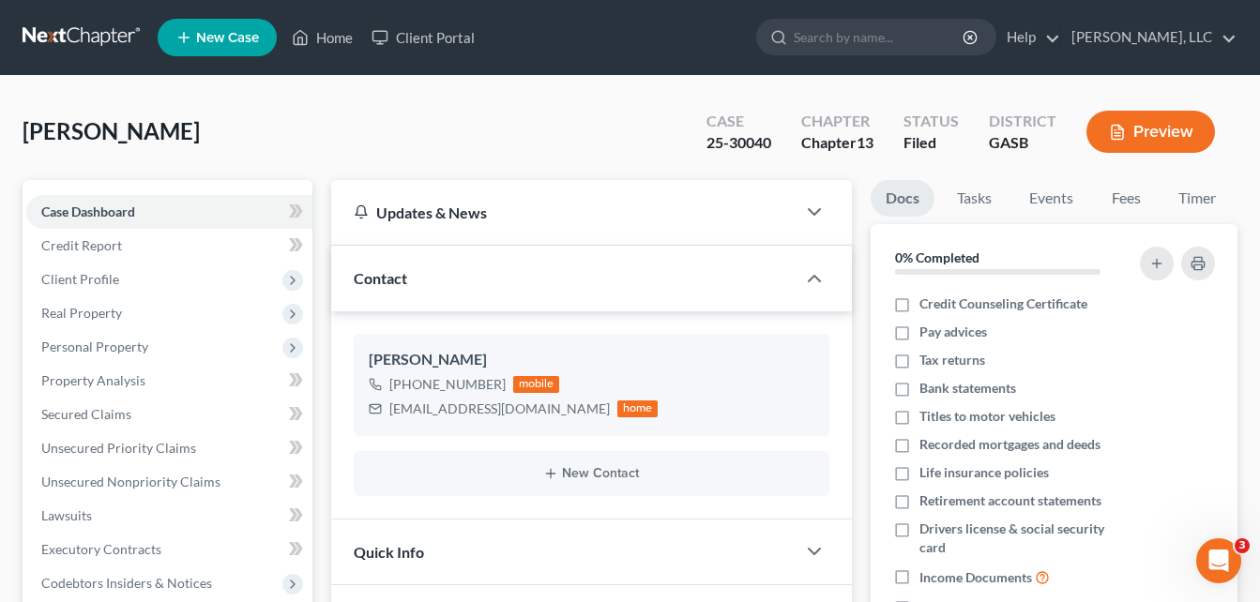
click at [348, 124] on div "[PERSON_NAME] Upgraded Case 25-30040 Chapter Chapter 13 Status Filed District G…" at bounding box center [630, 139] width 1215 height 82
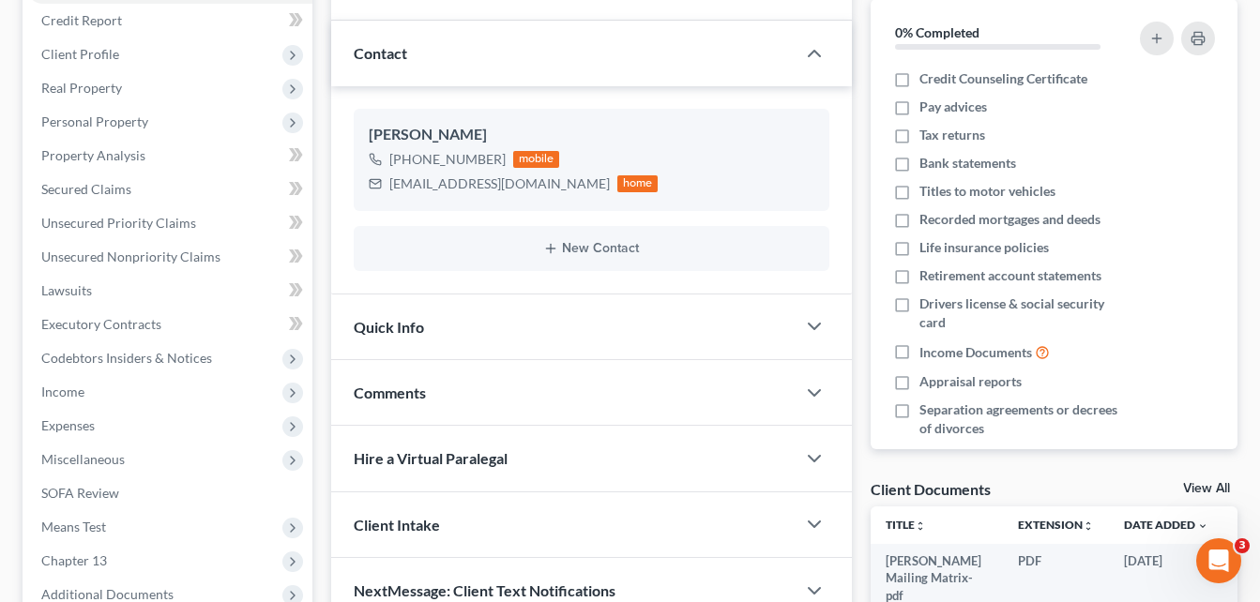
scroll to position [263, 0]
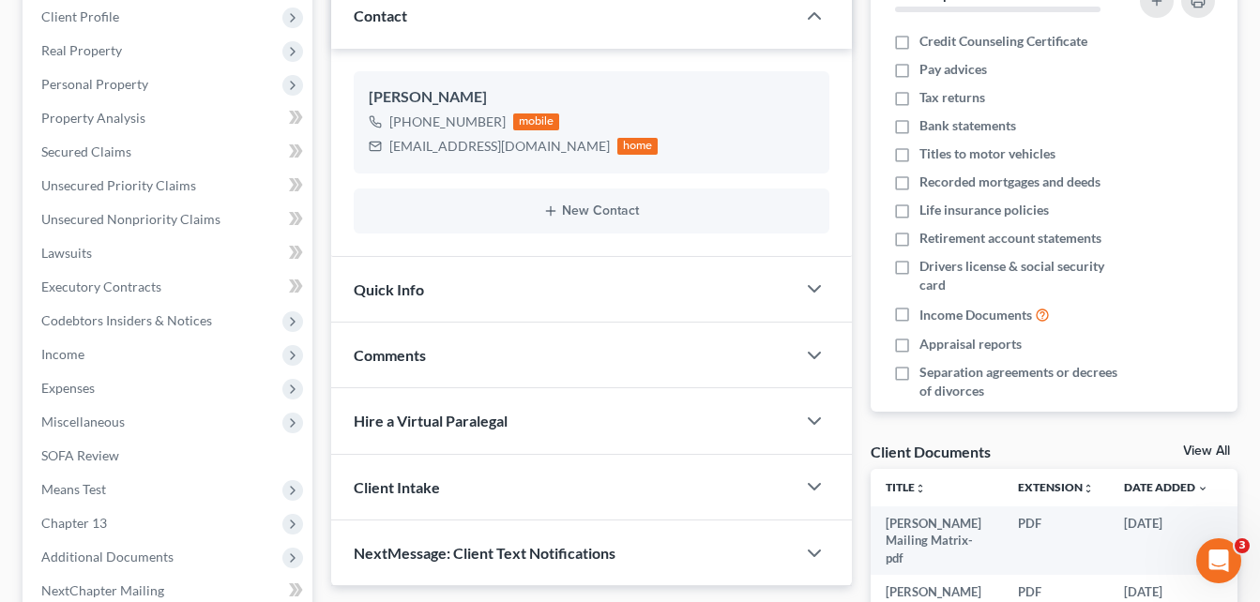
click at [402, 357] on span "Comments" at bounding box center [390, 355] width 72 height 18
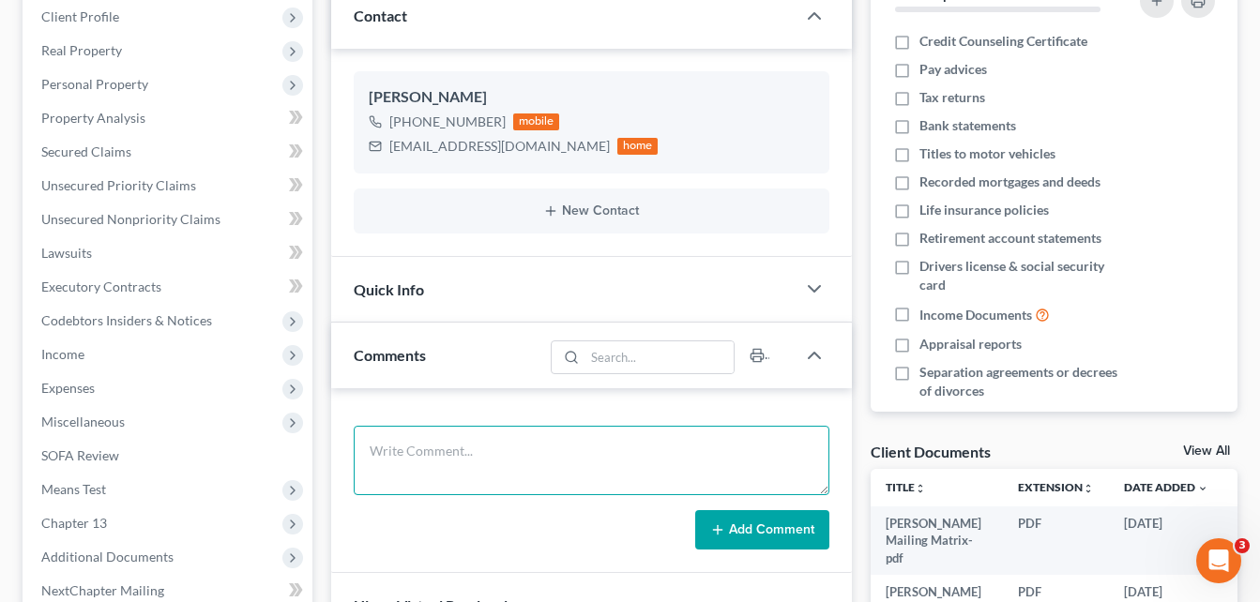
click at [537, 459] on textarea at bounding box center [592, 460] width 476 height 69
type textarea "daughter, barsha cell [PHONE_NUMBER]"
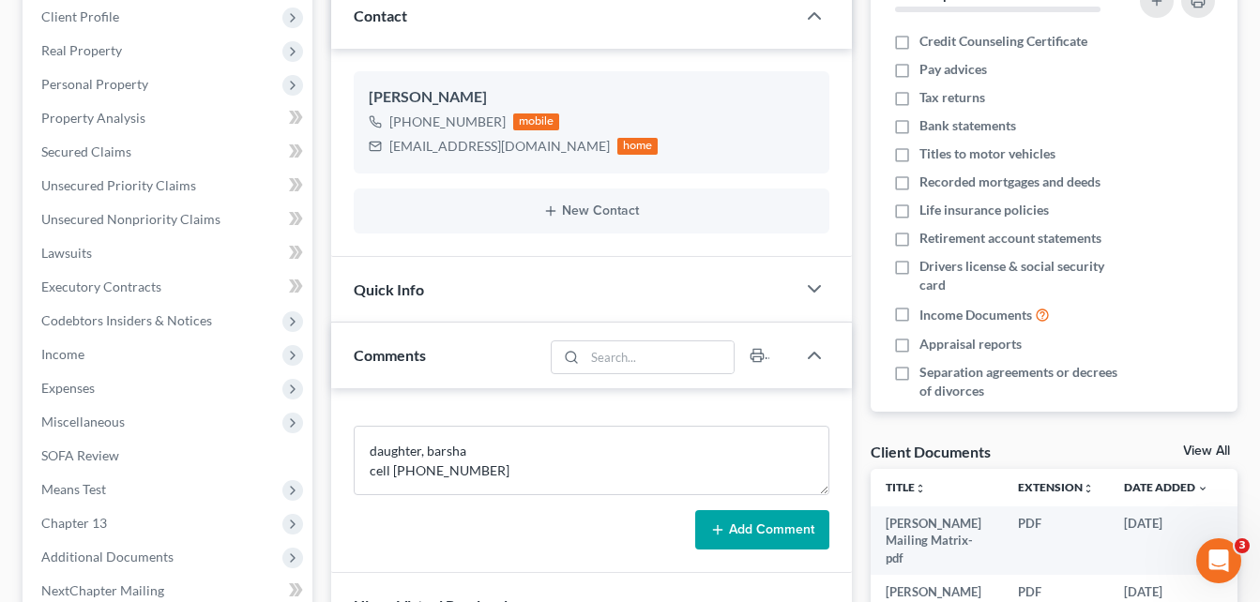
click at [806, 532] on button "Add Comment" at bounding box center [762, 529] width 134 height 39
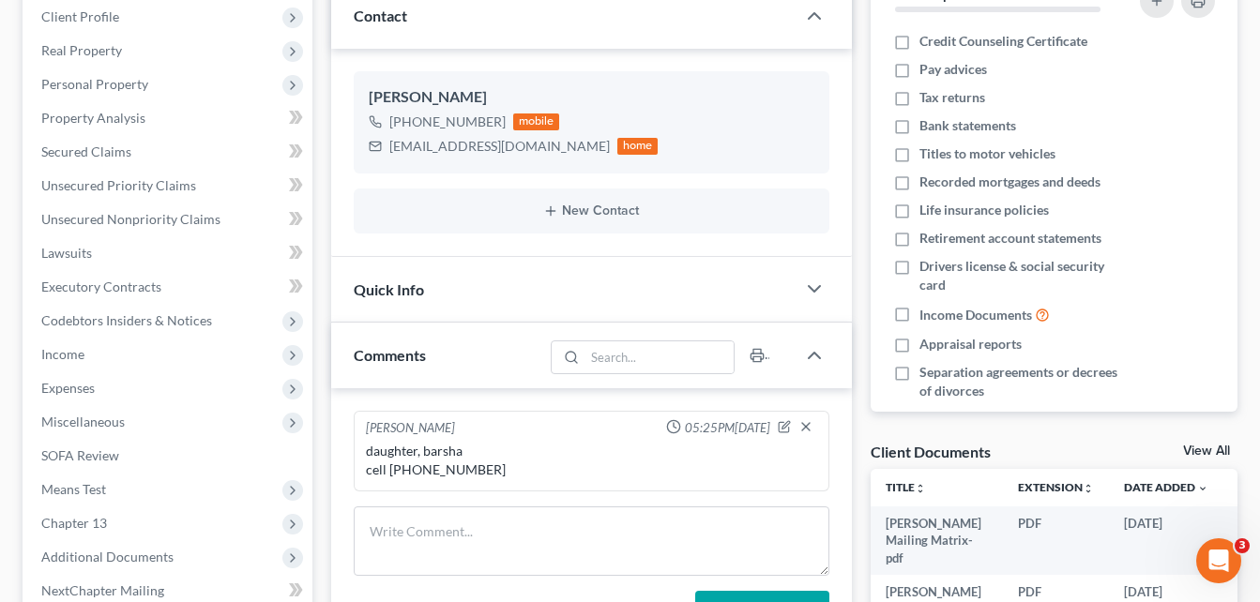
click at [324, 25] on div "Updates & News × [US_STATE] [GEOGRAPHIC_DATA] Notes Take a look at NextChapter'…" at bounding box center [591, 395] width 539 height 957
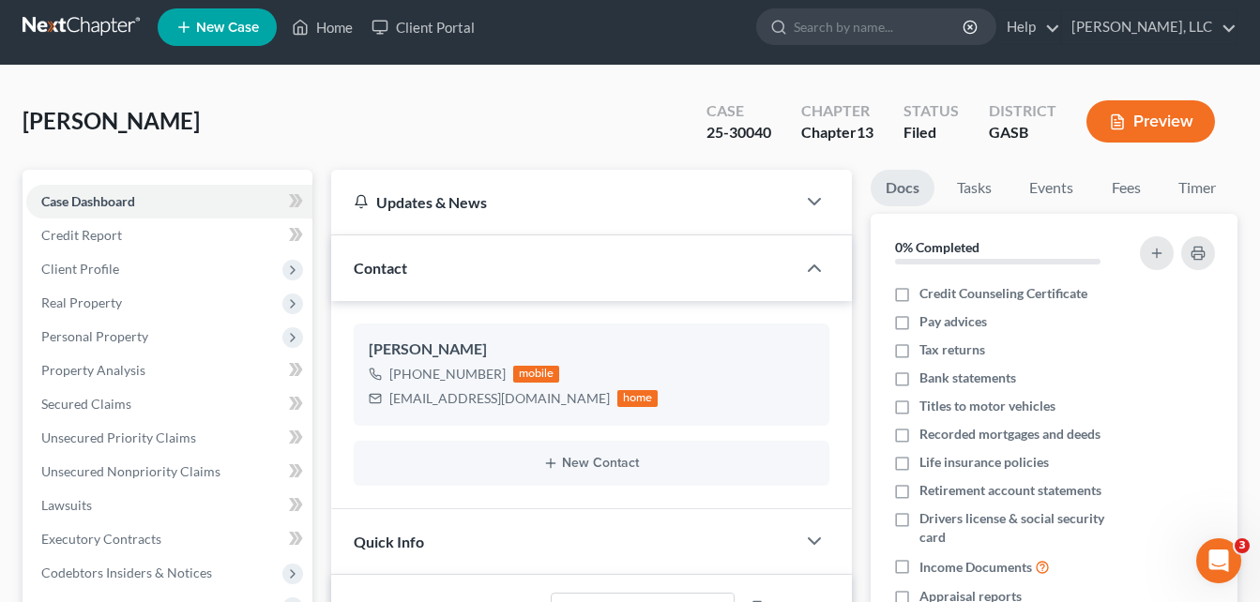
scroll to position [0, 0]
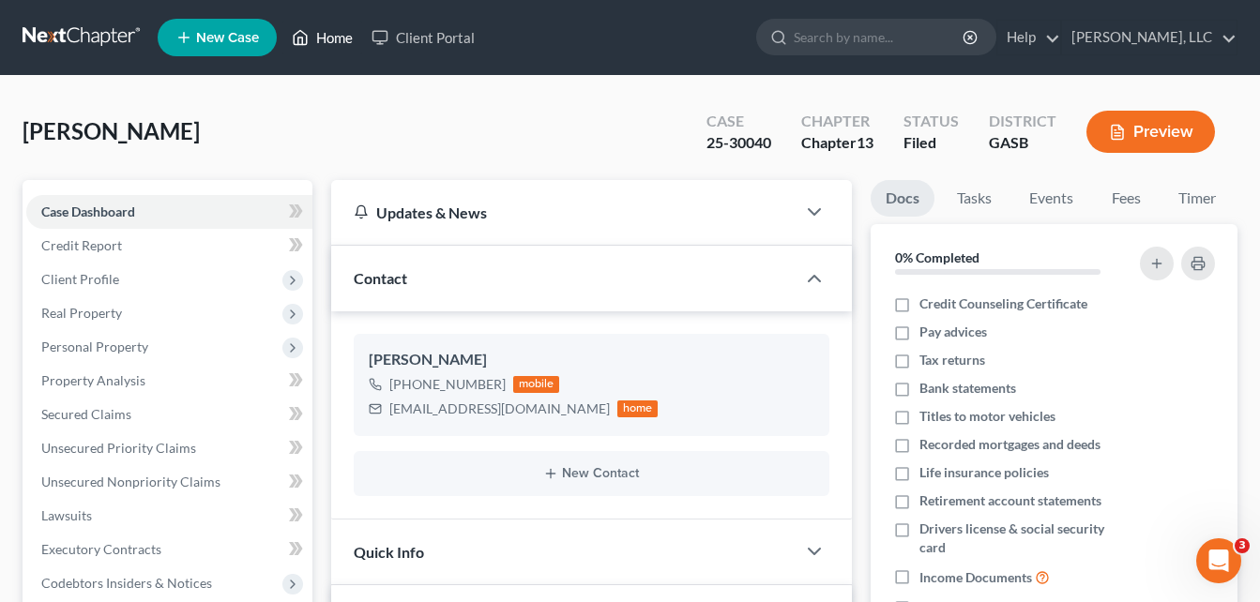
drag, startPoint x: 343, startPoint y: 38, endPoint x: 63, endPoint y: 90, distance: 285.2
click at [343, 38] on link "Home" at bounding box center [322, 38] width 80 height 34
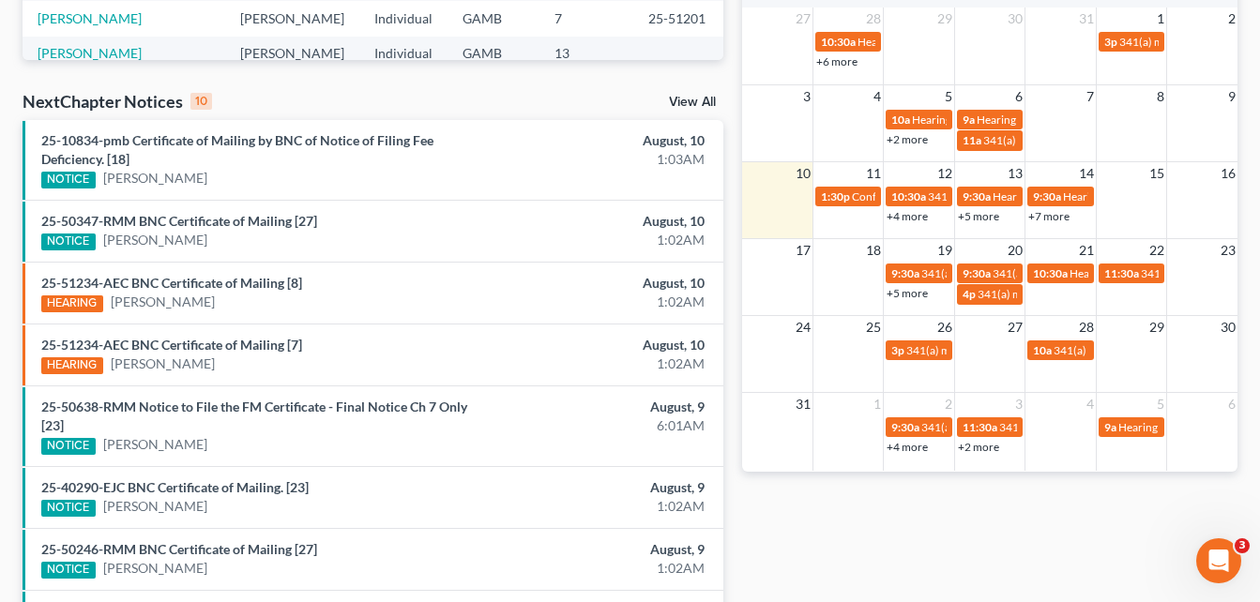
scroll to position [563, 0]
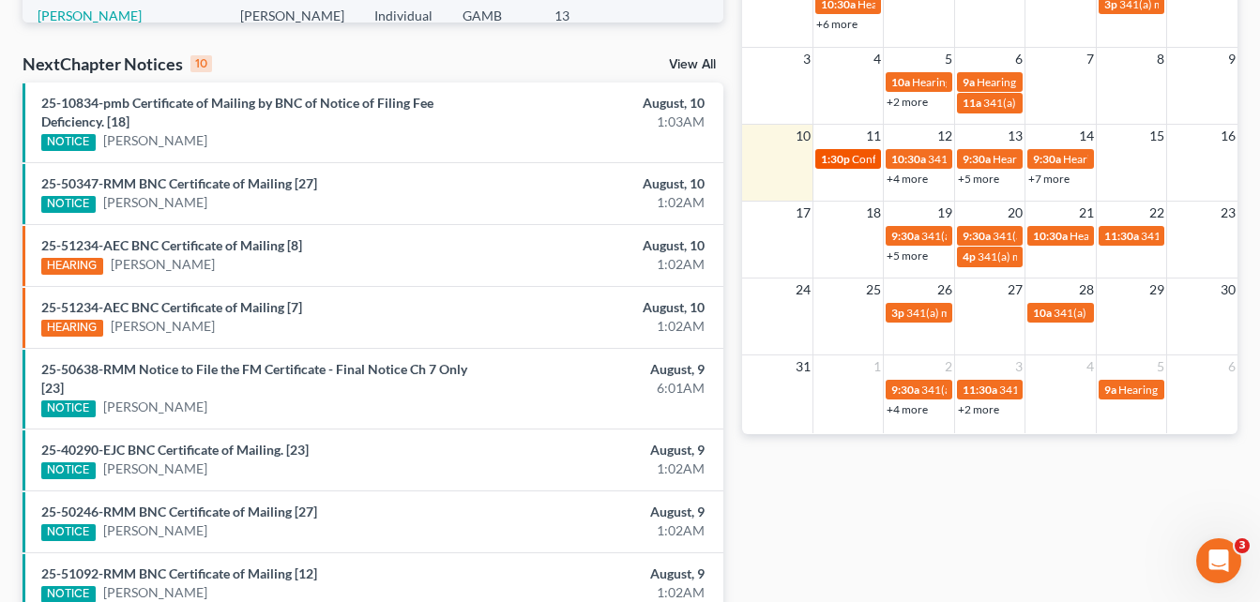
click at [844, 162] on span "1:30p" at bounding box center [835, 159] width 29 height 14
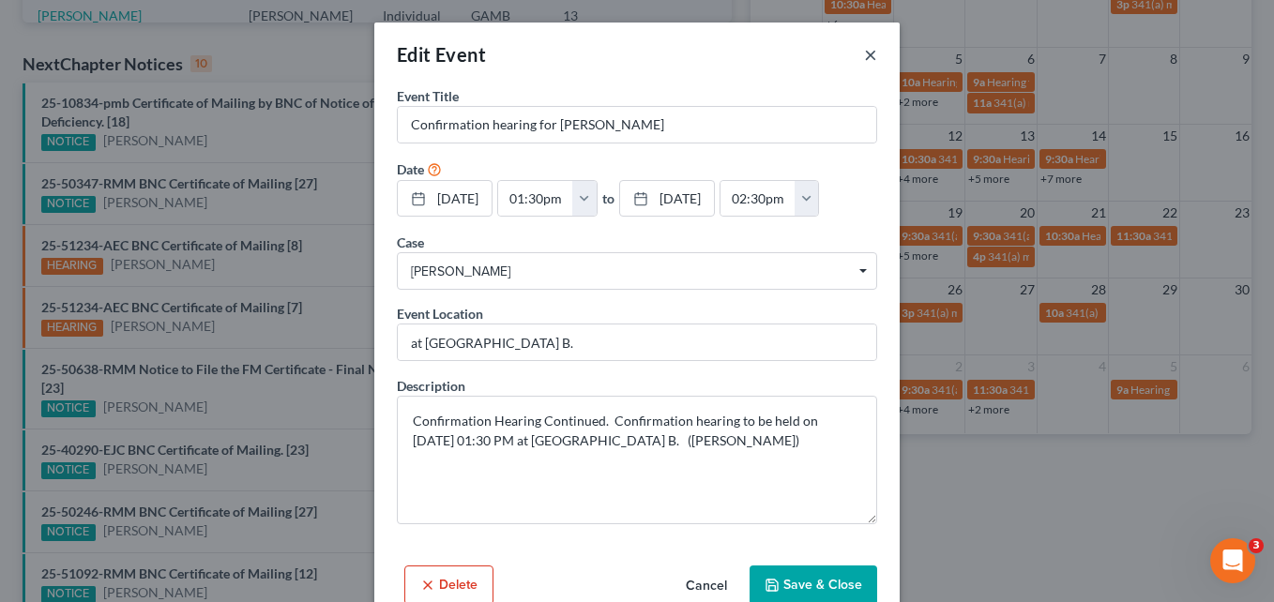
click at [864, 59] on button "×" at bounding box center [870, 54] width 13 height 23
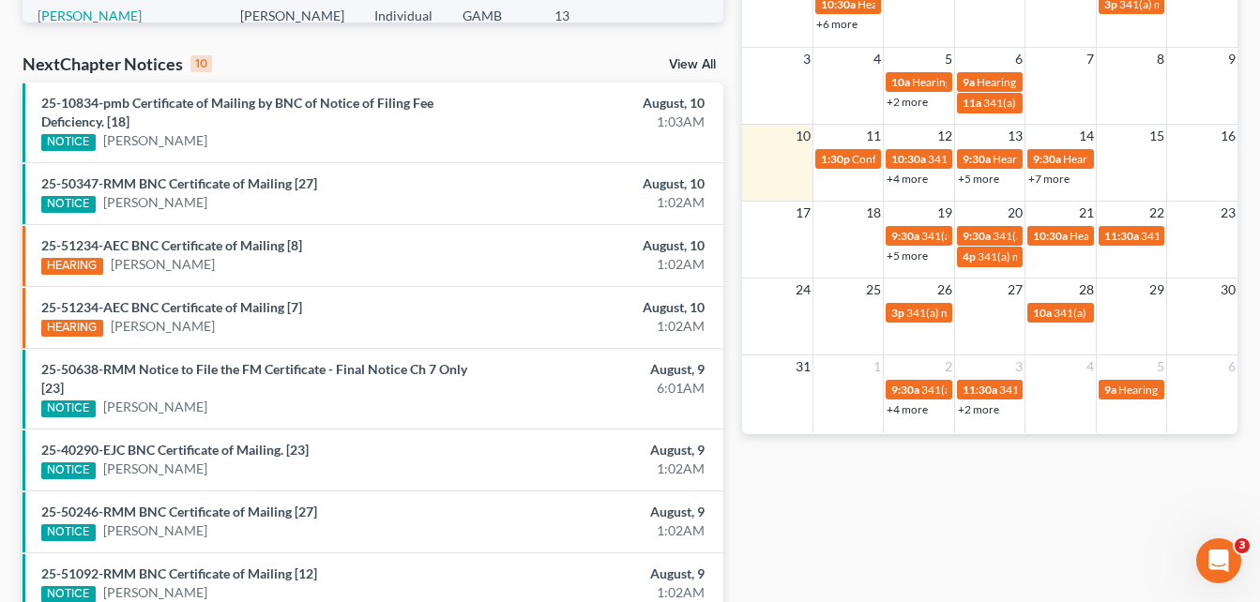
click at [914, 179] on link "+4 more" at bounding box center [906, 179] width 41 height 14
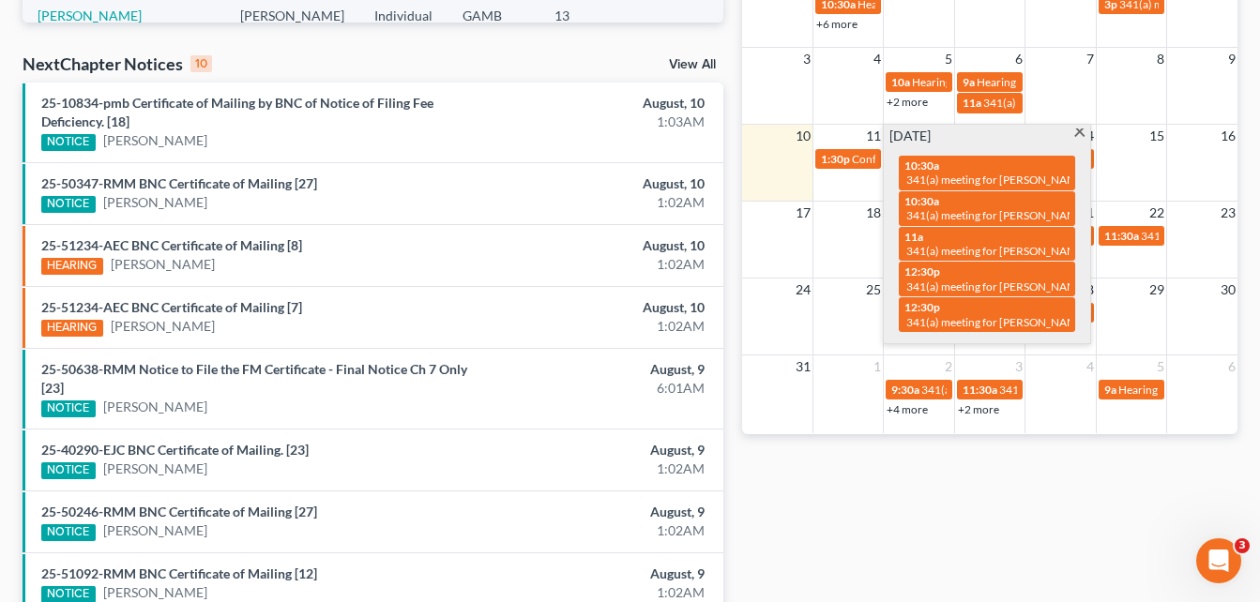
click at [1076, 136] on span at bounding box center [1079, 135] width 14 height 12
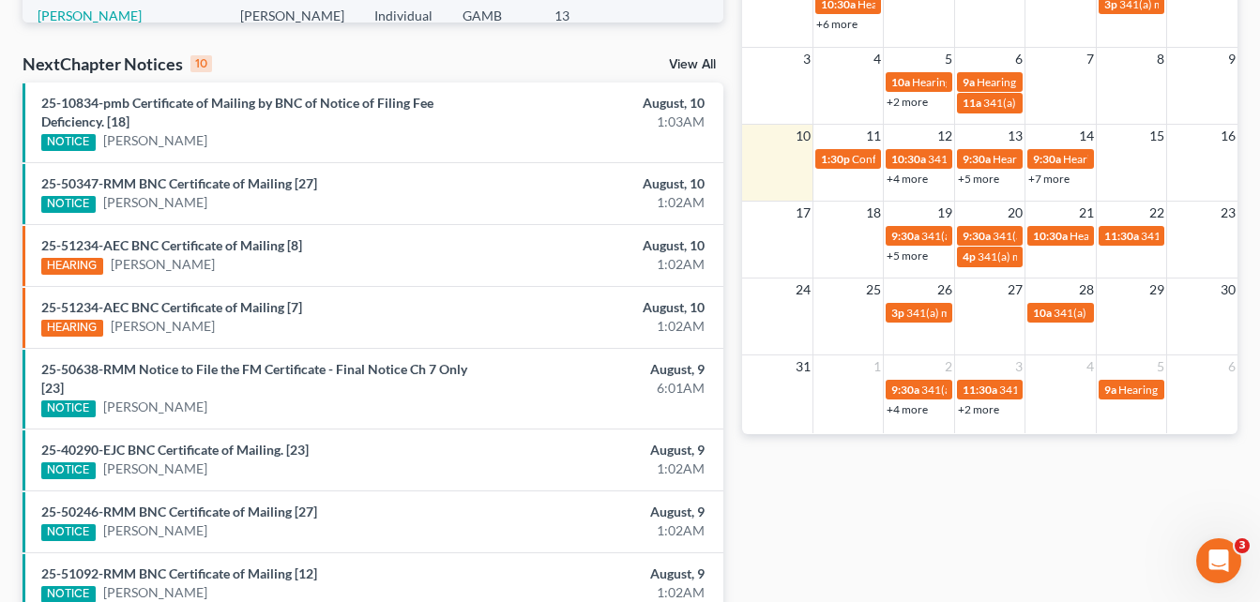
click at [988, 178] on link "+5 more" at bounding box center [978, 179] width 41 height 14
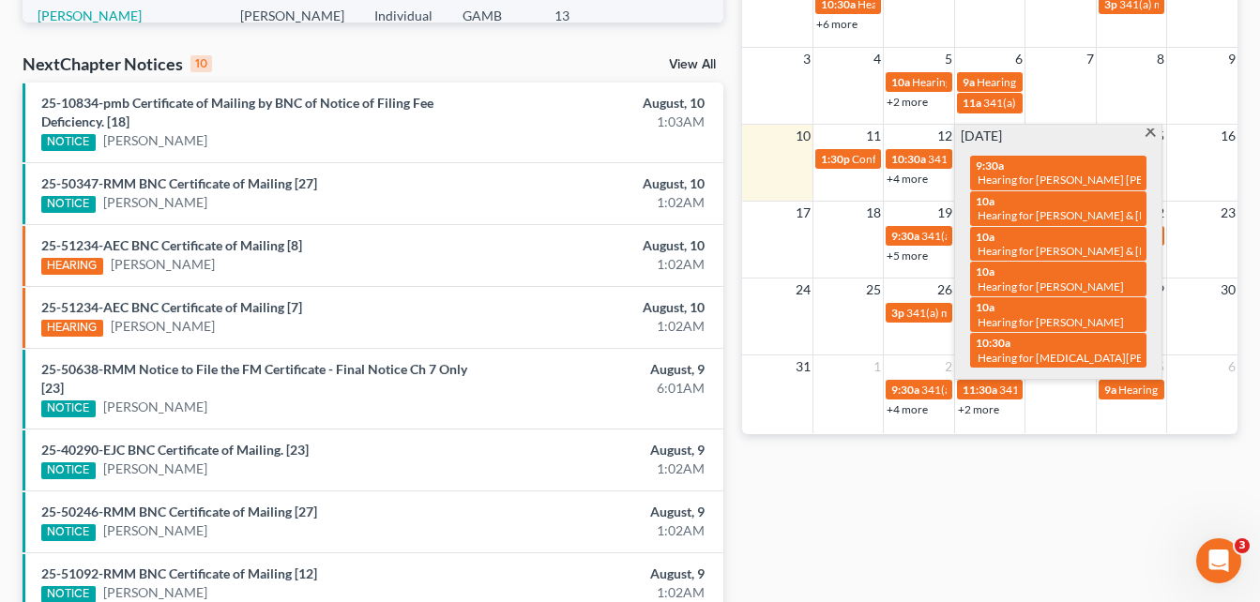
click at [1148, 129] on span at bounding box center [1151, 135] width 14 height 12
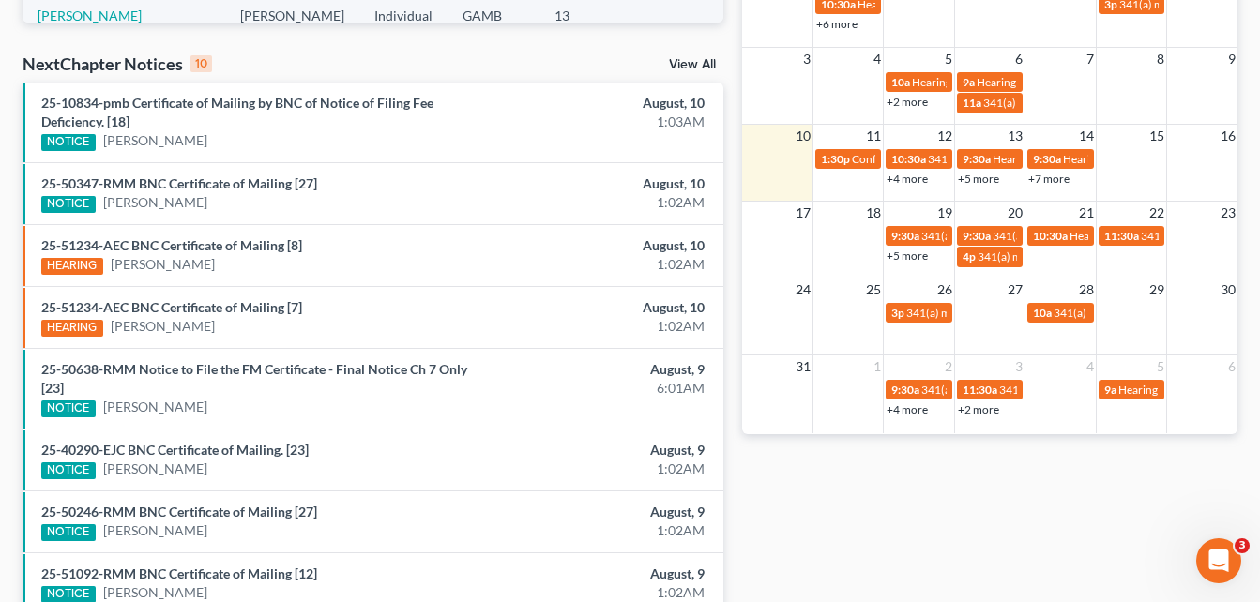
click at [991, 178] on link "+5 more" at bounding box center [978, 179] width 41 height 14
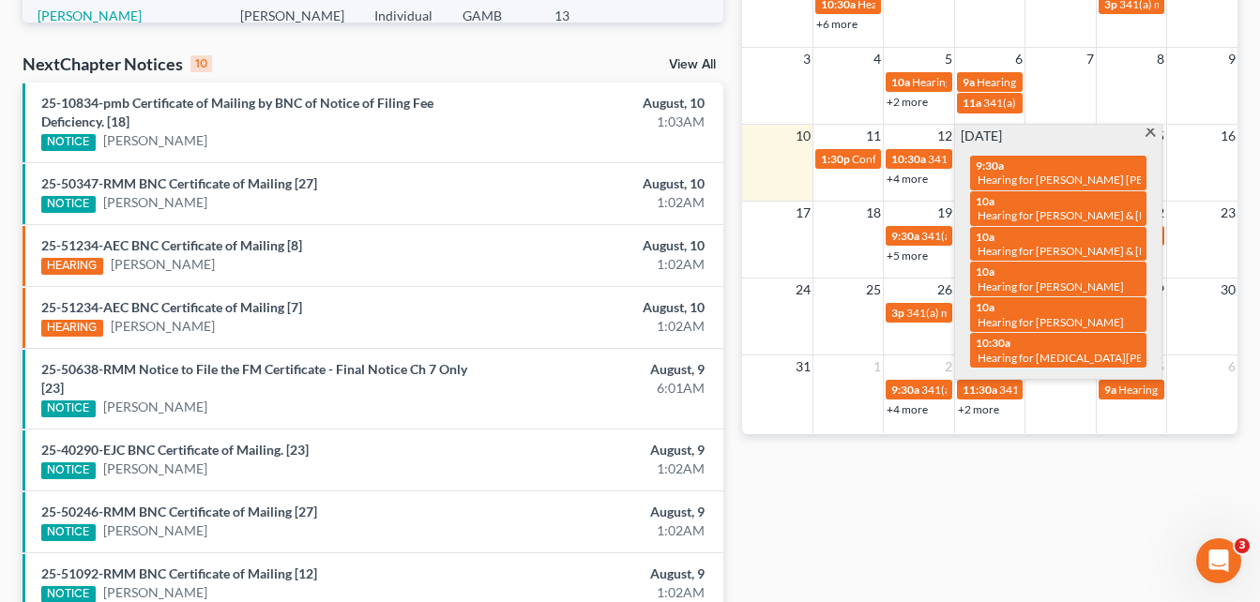
click at [1144, 133] on span at bounding box center [1151, 135] width 14 height 12
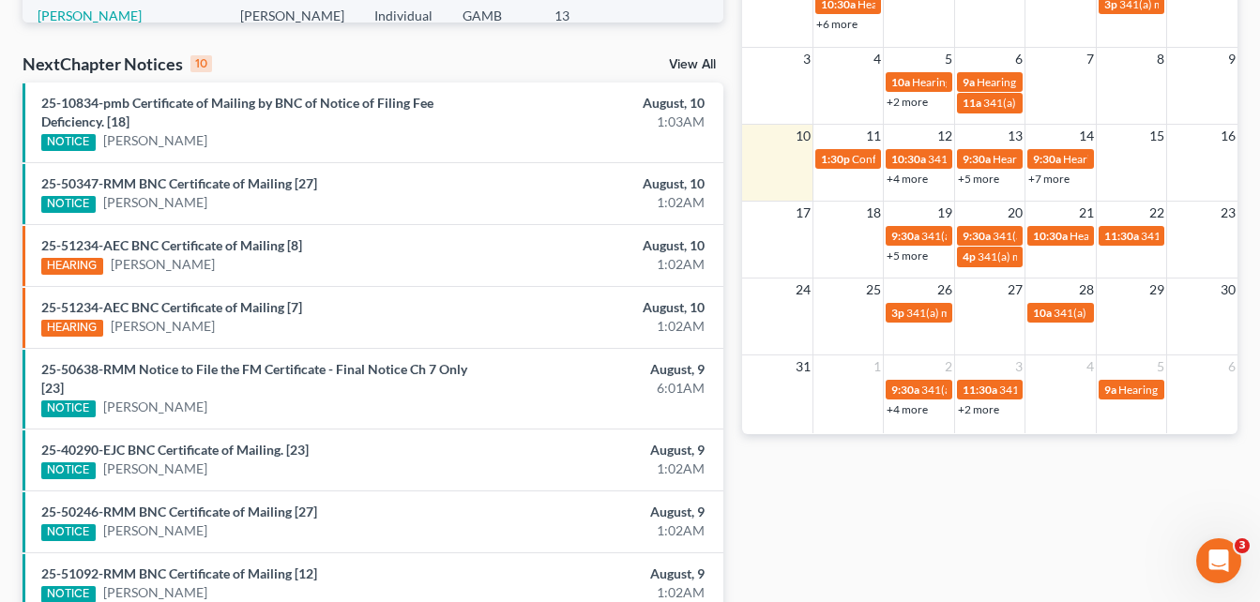
click at [1053, 176] on link "+7 more" at bounding box center [1048, 179] width 41 height 14
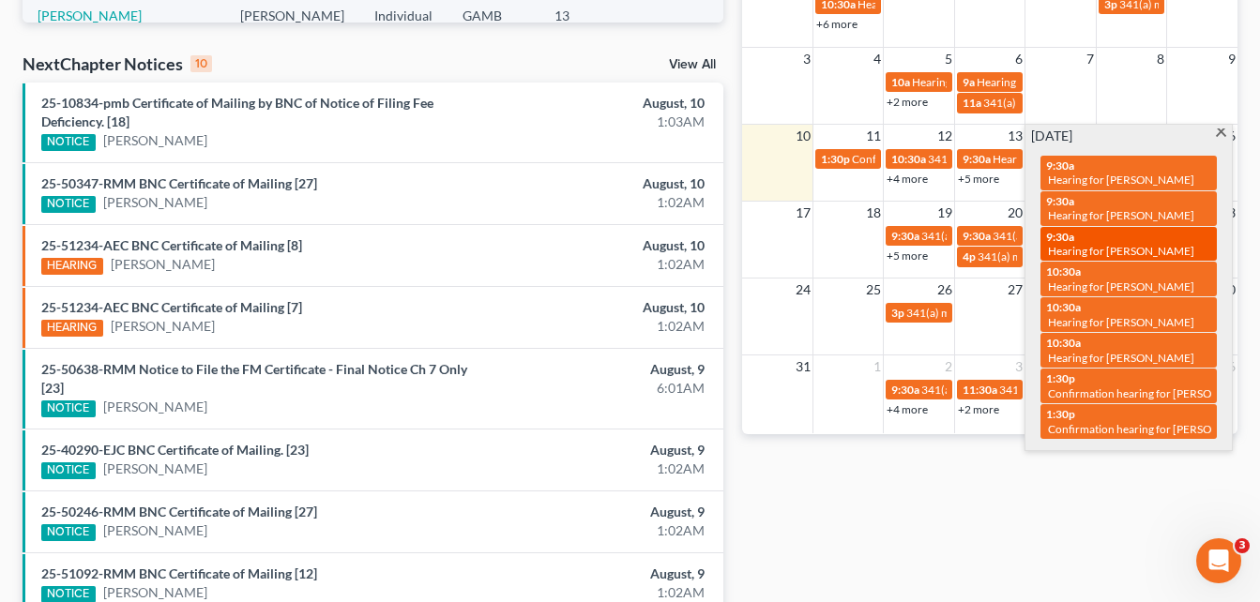
click at [1125, 250] on span "Hearing for [PERSON_NAME]" at bounding box center [1121, 251] width 146 height 14
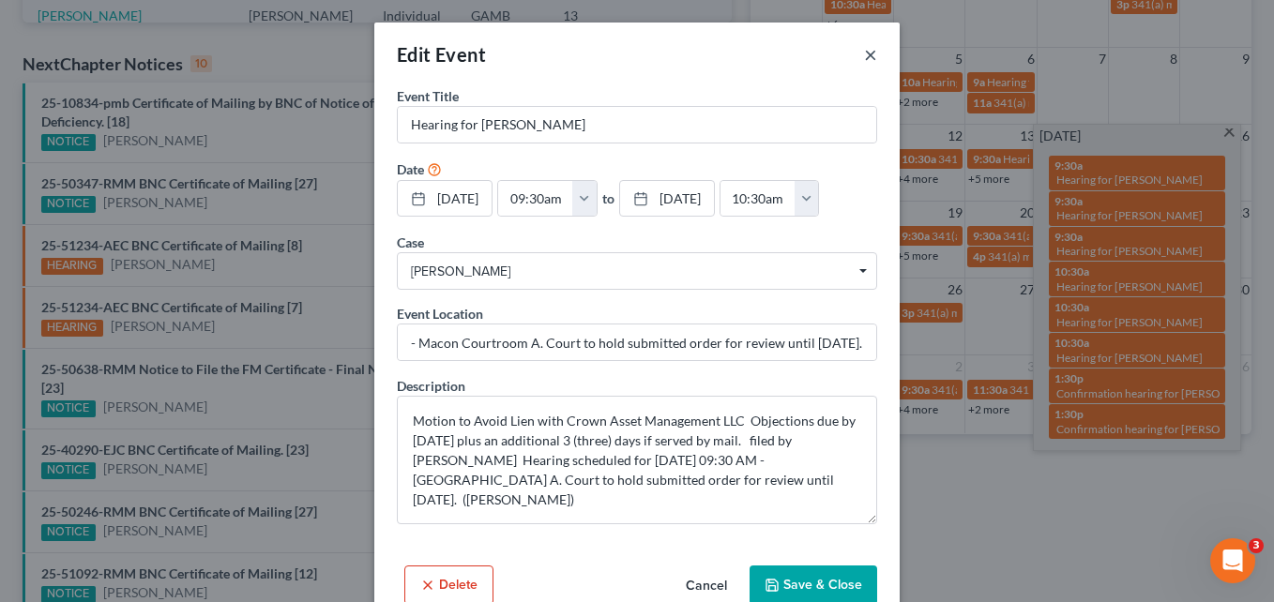
click at [864, 61] on button "×" at bounding box center [870, 54] width 13 height 23
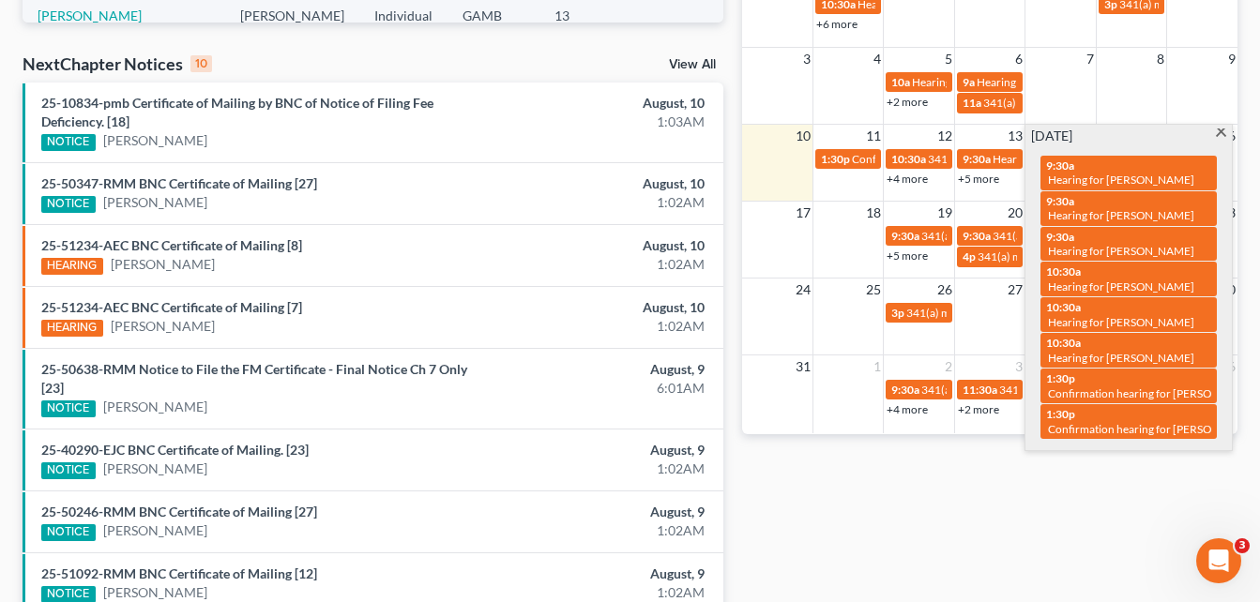
click at [1219, 134] on span at bounding box center [1221, 135] width 14 height 12
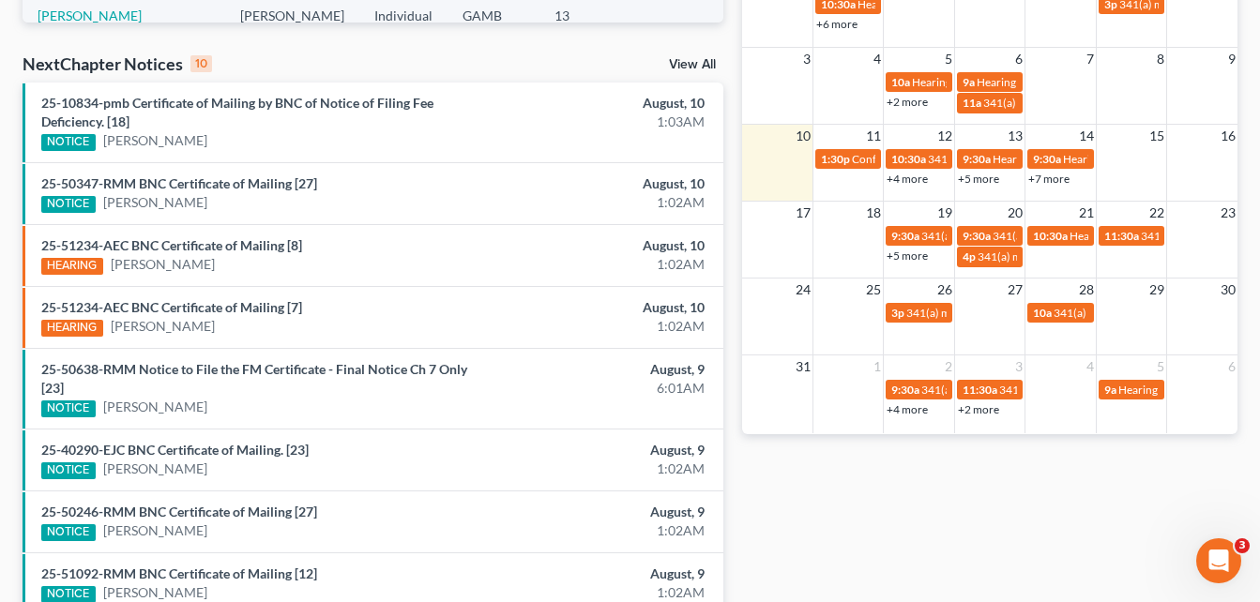
click at [918, 258] on link "+5 more" at bounding box center [906, 256] width 41 height 14
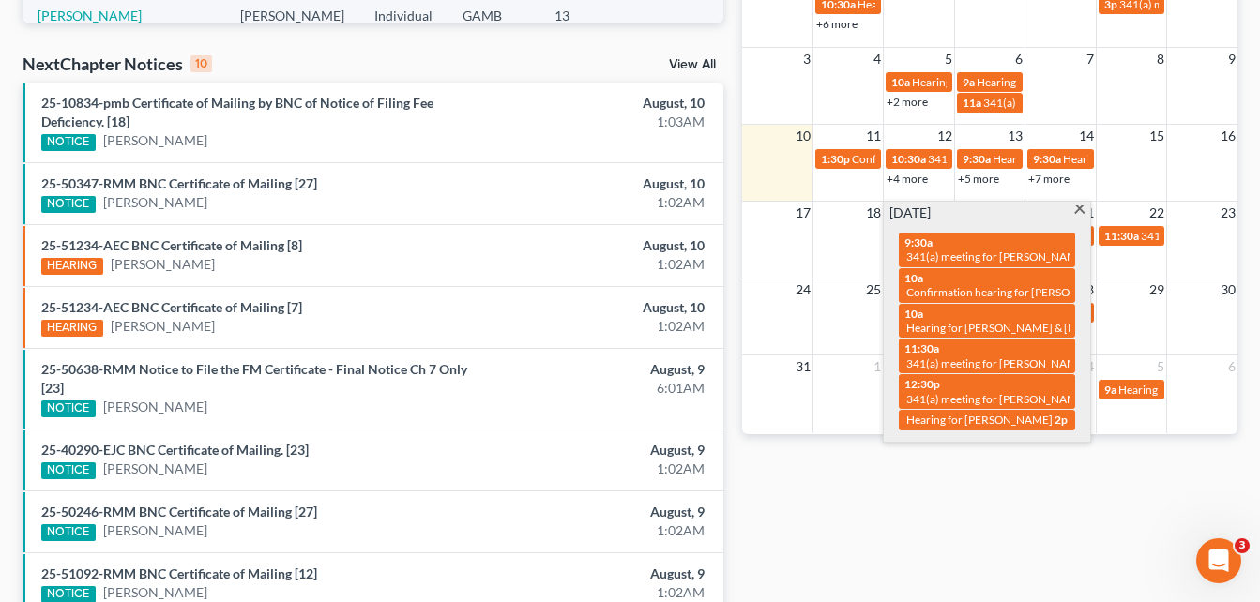
drag, startPoint x: 1075, startPoint y: 213, endPoint x: 735, endPoint y: 112, distance: 355.3
click at [735, 112] on div "Monthly Progress Bankruptcy Bankruptcy [DATE] [DATE] [DATE] [DATE] [DATE] [DATE…" at bounding box center [990, 152] width 514 height 1233
